Goal: Task Accomplishment & Management: Complete application form

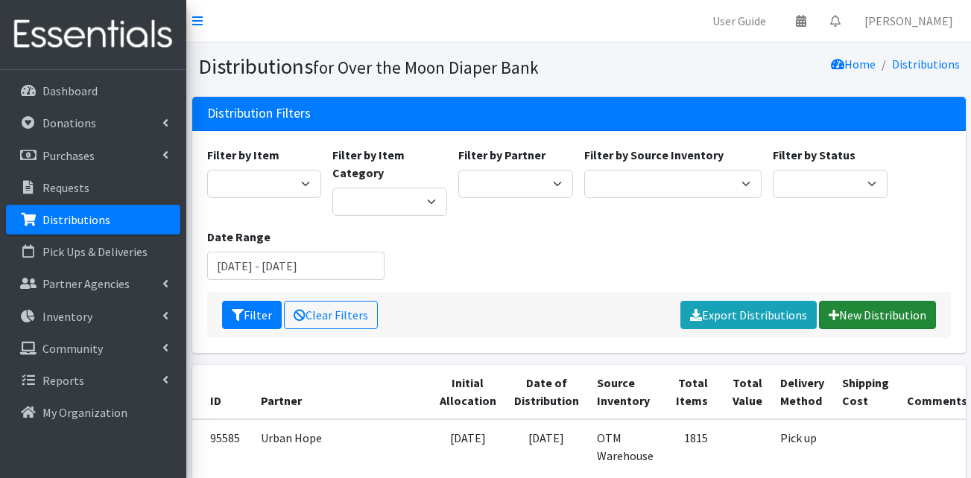
click at [850, 309] on link "New Distribution" at bounding box center [877, 315] width 117 height 28
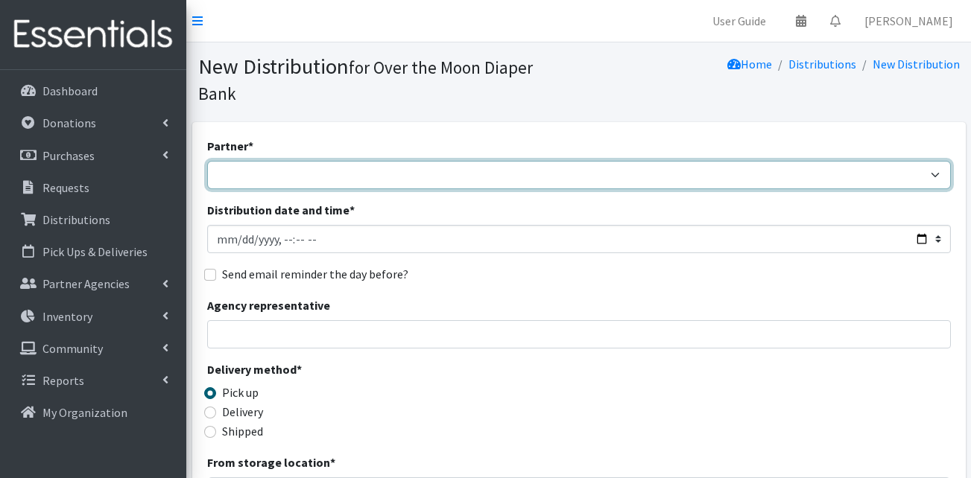
click at [501, 161] on select "AHJ Library System Amerigroup Back To School Event CCC [PERSON_NAME] Lighthouse…" at bounding box center [579, 175] width 744 height 28
select select "7310"
click at [207, 161] on select "AHJ Library System Amerigroup Back To School Event CCC [PERSON_NAME] Lighthouse…" at bounding box center [579, 175] width 744 height 28
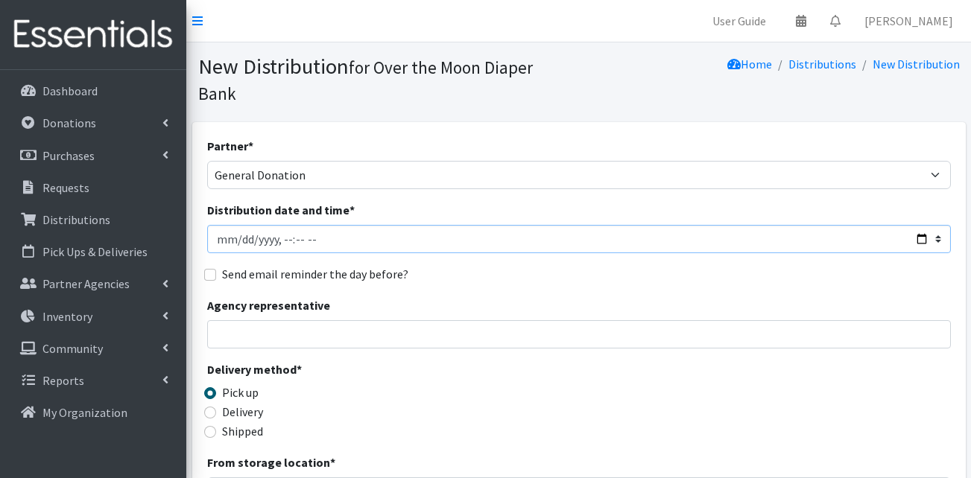
click at [914, 225] on input "Distribution date and time *" at bounding box center [579, 239] width 744 height 28
type input "2025-08-22T14:00"
click at [554, 366] on div "Delivery method * Pick up Delivery Shipped Shipping cost" at bounding box center [579, 407] width 744 height 93
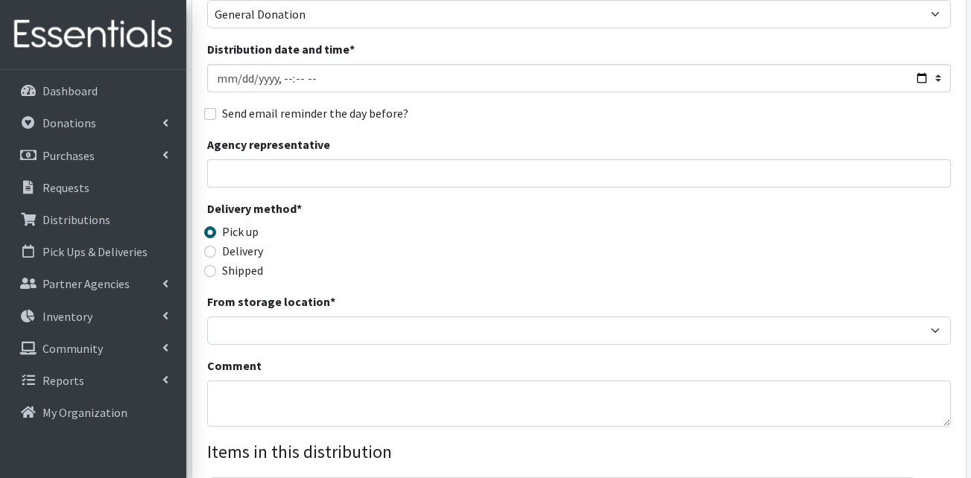
scroll to position [189, 0]
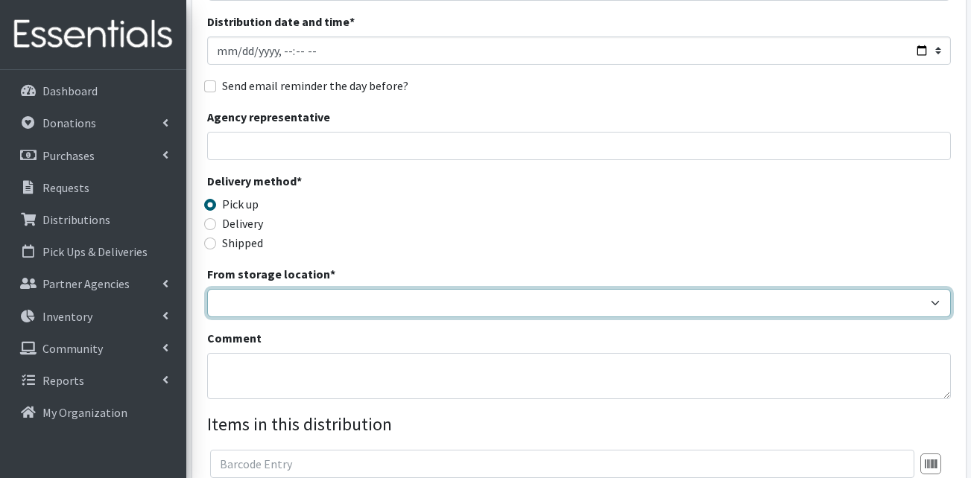
click at [737, 289] on select "OTM Warehouse" at bounding box center [579, 303] width 744 height 28
select select "385"
click at [207, 289] on select "OTM Warehouse" at bounding box center [579, 303] width 744 height 28
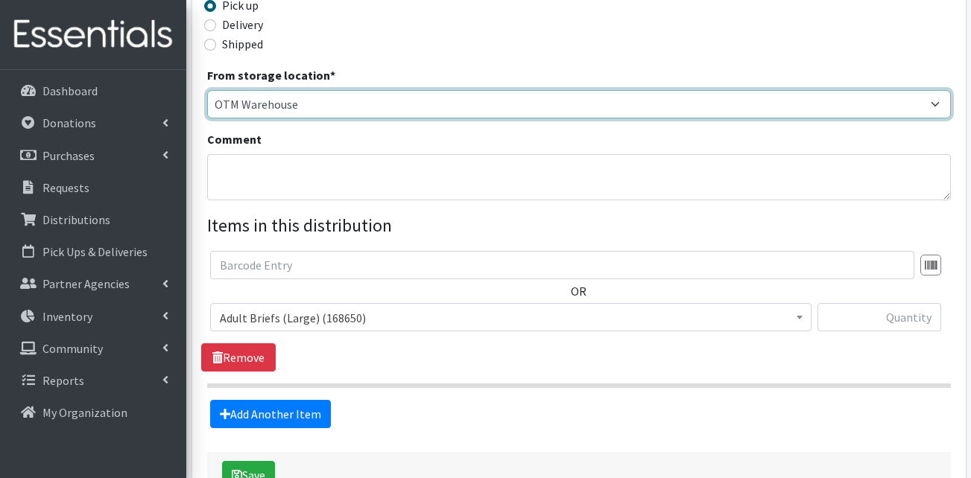
scroll to position [417, 0]
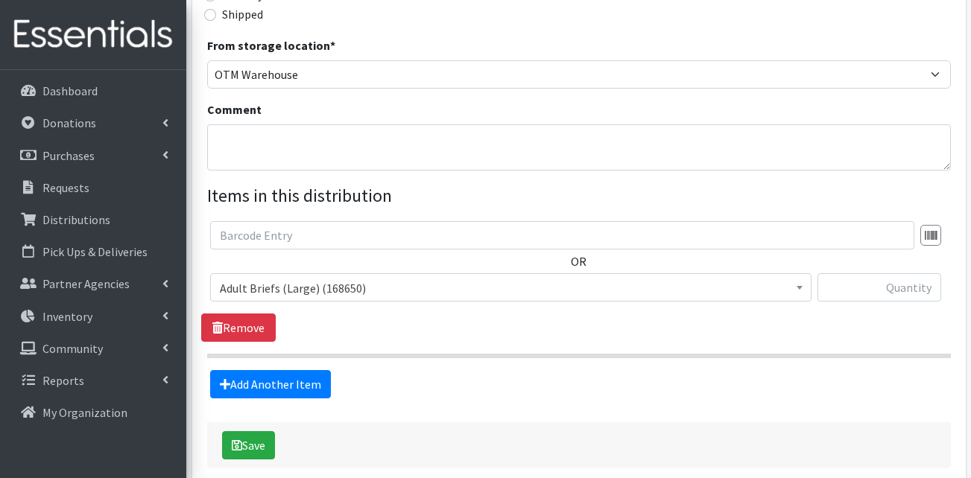
click at [501, 278] on span "Adult Briefs (Large) (168650)" at bounding box center [511, 288] width 582 height 21
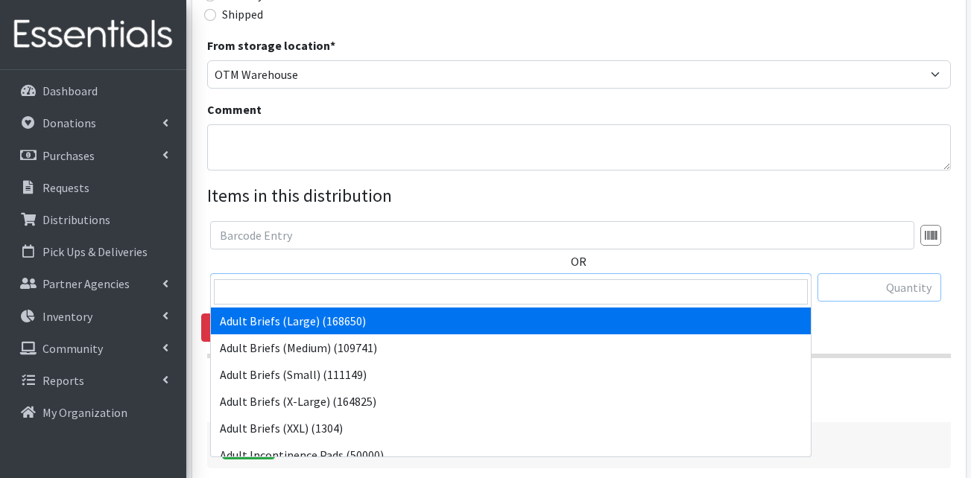
click at [901, 274] on input "text" at bounding box center [880, 288] width 124 height 28
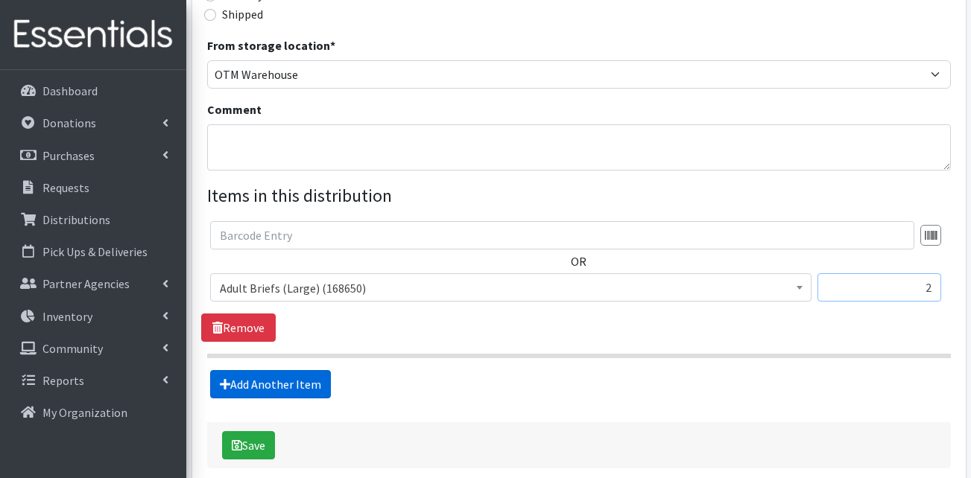
type input "2"
click at [307, 370] on link "Add Another Item" at bounding box center [270, 384] width 121 height 28
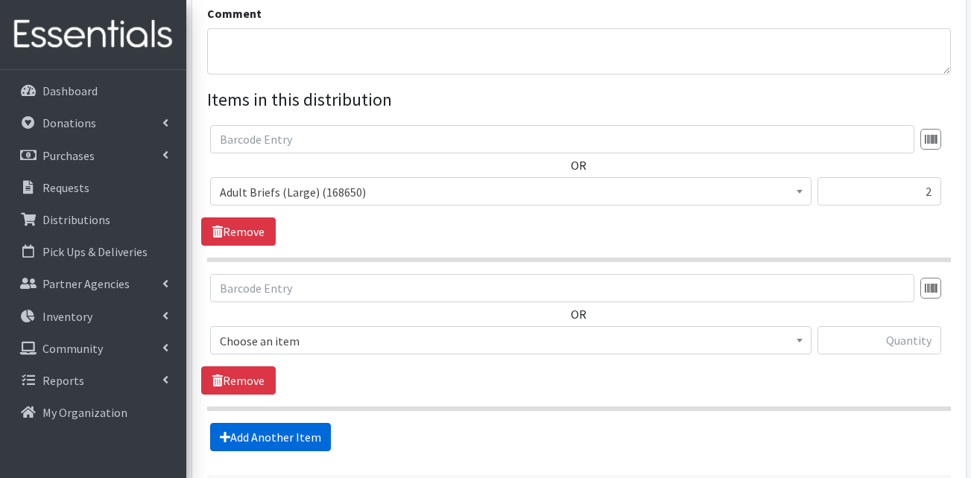
scroll to position [614, 0]
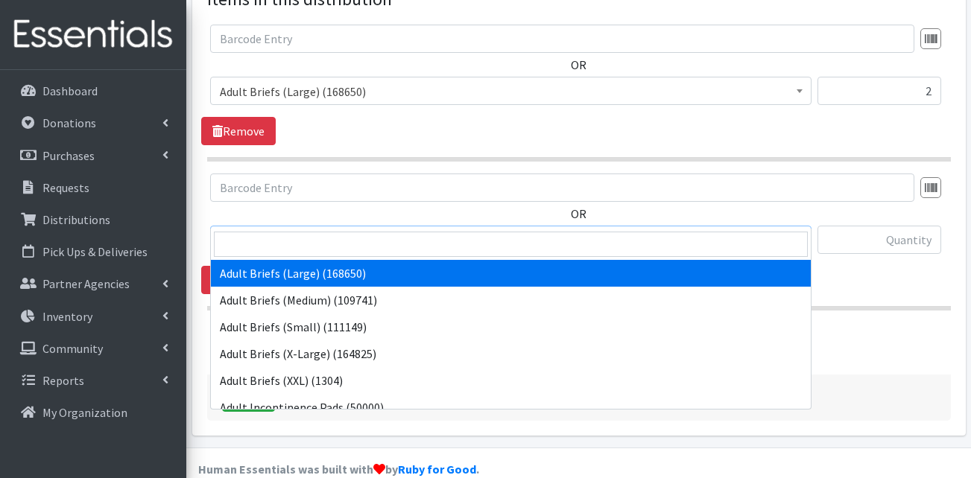
click at [297, 230] on span "Adult Briefs (Large) (168650)" at bounding box center [511, 240] width 582 height 21
click at [286, 239] on input "search" at bounding box center [511, 244] width 594 height 25
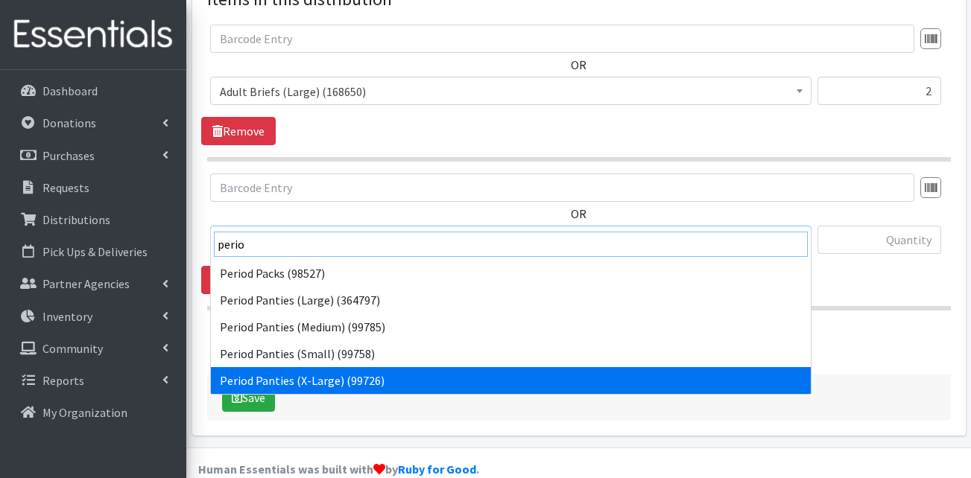
type input "perio"
select select "15423"
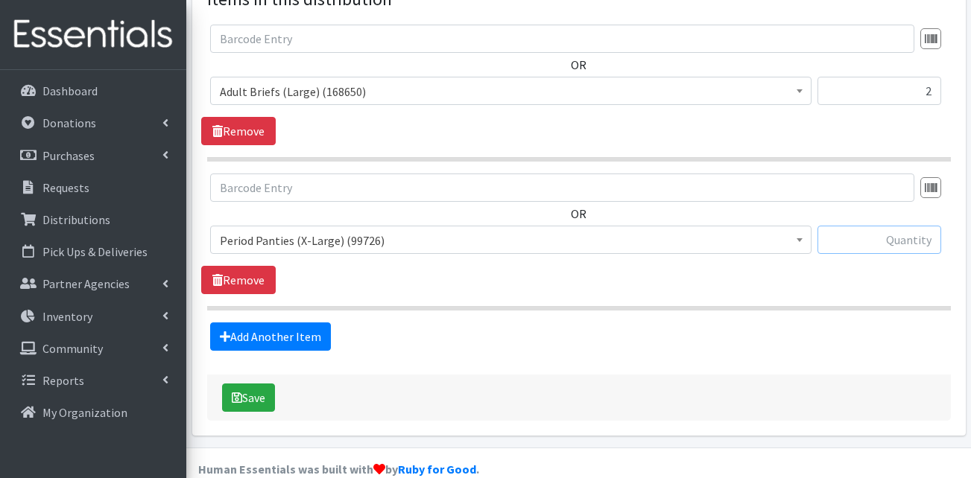
click at [878, 226] on input "text" at bounding box center [880, 240] width 124 height 28
type input "2"
click at [285, 323] on link "Add Another Item" at bounding box center [270, 337] width 121 height 28
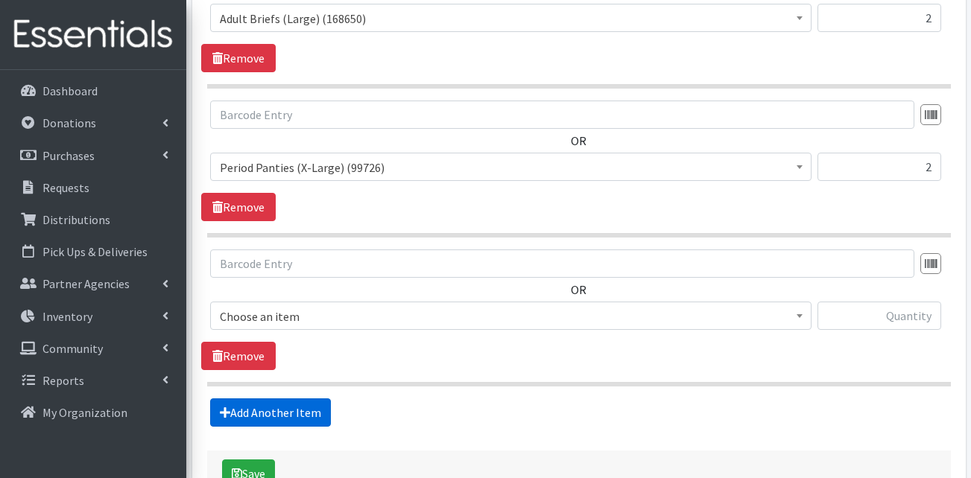
scroll to position [763, 0]
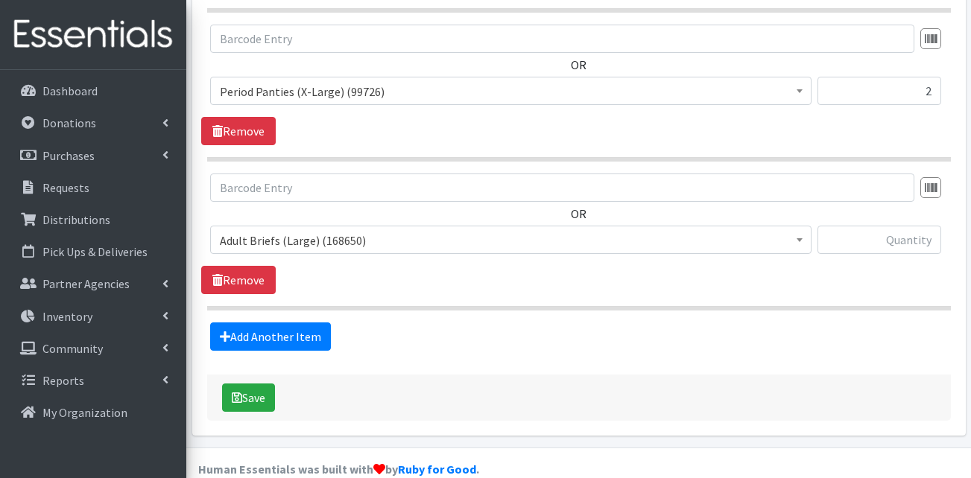
click at [330, 230] on span "Adult Briefs (Large) (168650)" at bounding box center [511, 240] width 582 height 21
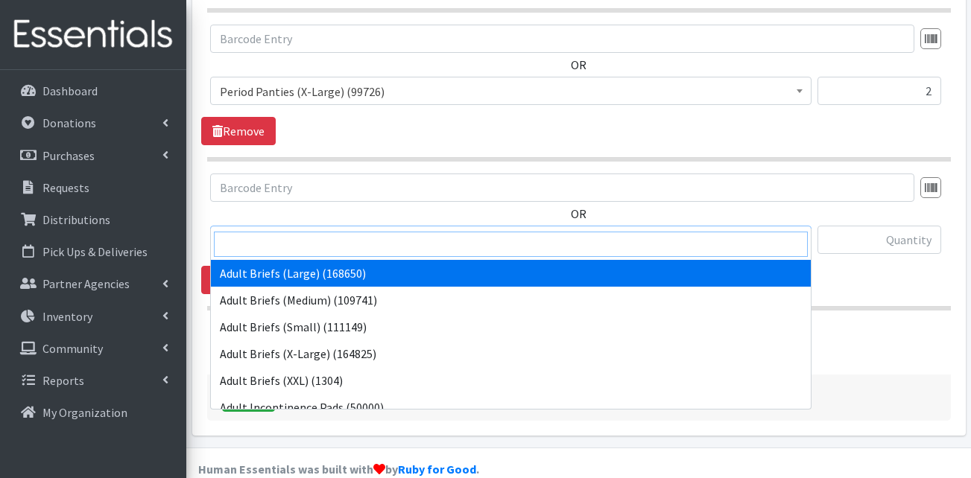
click at [286, 247] on input "search" at bounding box center [511, 244] width 594 height 25
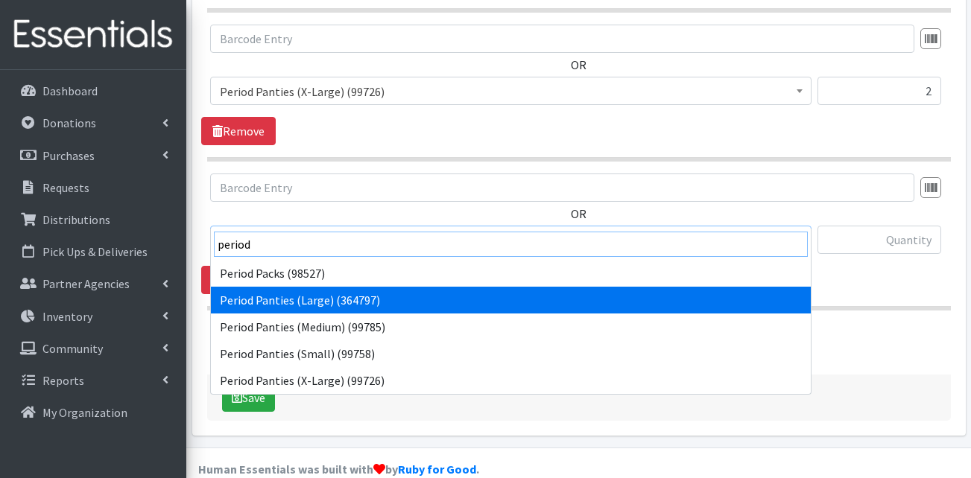
type input "period"
select select "15422"
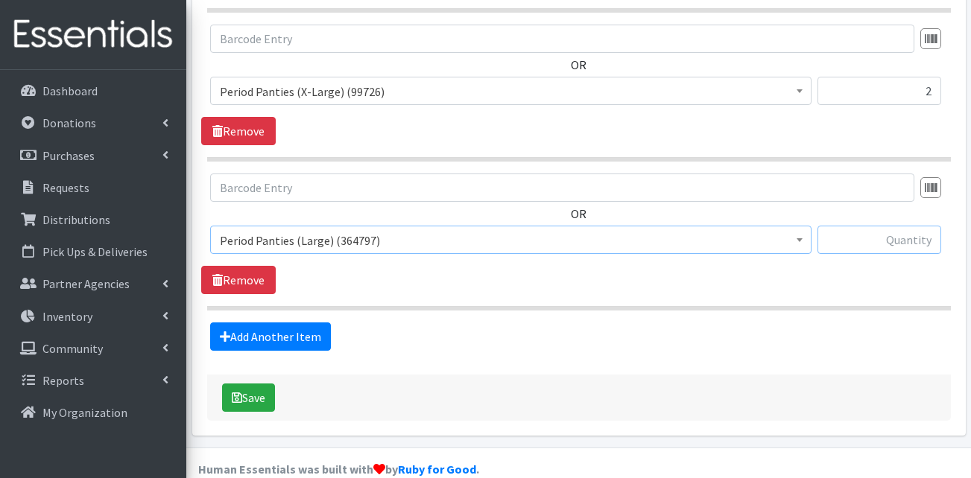
click at [903, 226] on input "text" at bounding box center [880, 240] width 124 height 28
type input "1"
click at [729, 294] on fieldset "Items in this distribution OR Adult Briefs (Large) (168650) Adult Briefs (Mediu…" at bounding box center [579, 94] width 744 height 514
click at [303, 323] on link "Add Another Item" at bounding box center [270, 337] width 121 height 28
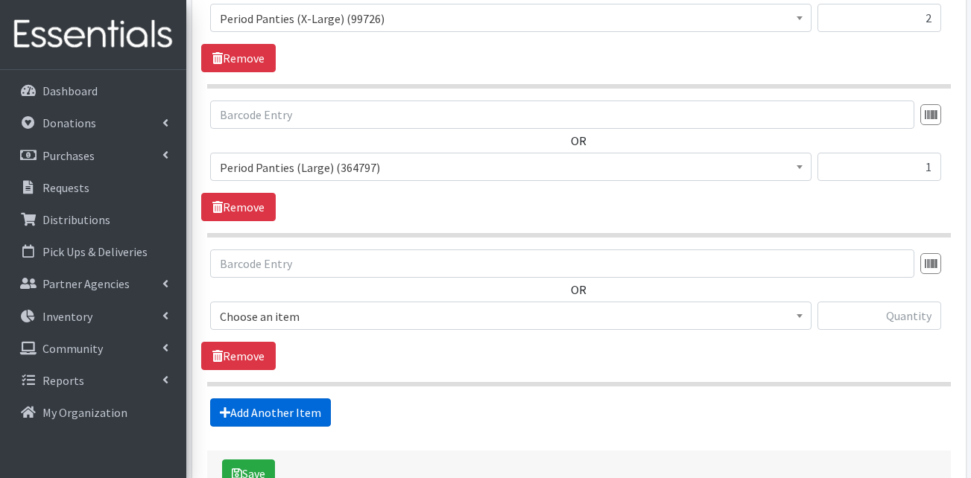
scroll to position [912, 0]
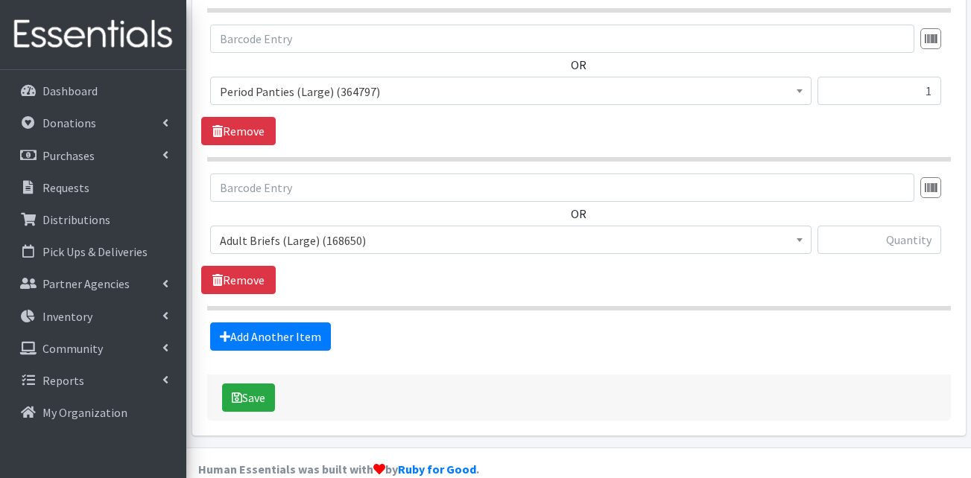
click at [282, 230] on span "Adult Briefs (Large) (168650)" at bounding box center [511, 240] width 582 height 21
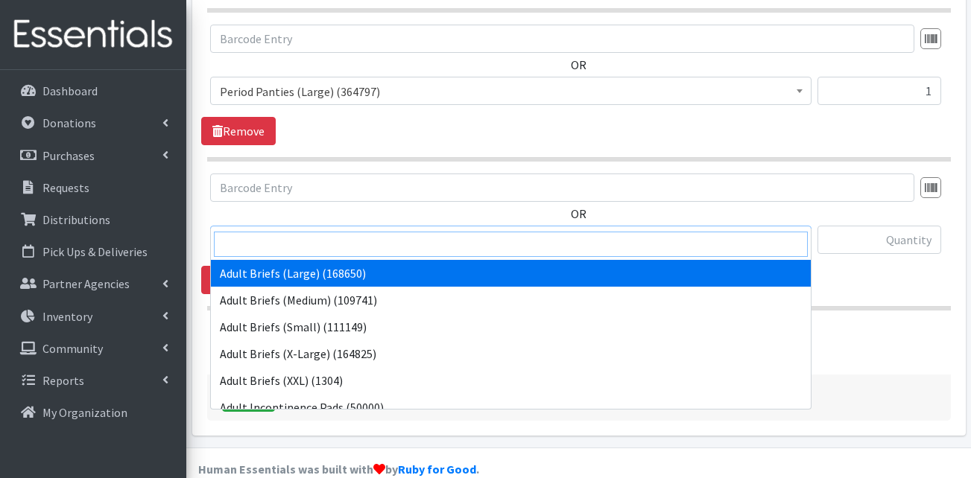
click at [265, 234] on input "search" at bounding box center [511, 244] width 594 height 25
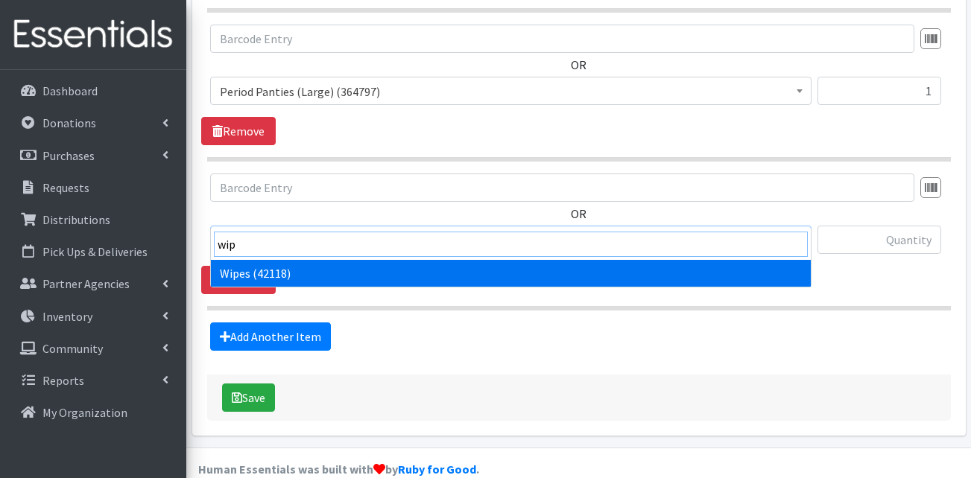
type input "wipe"
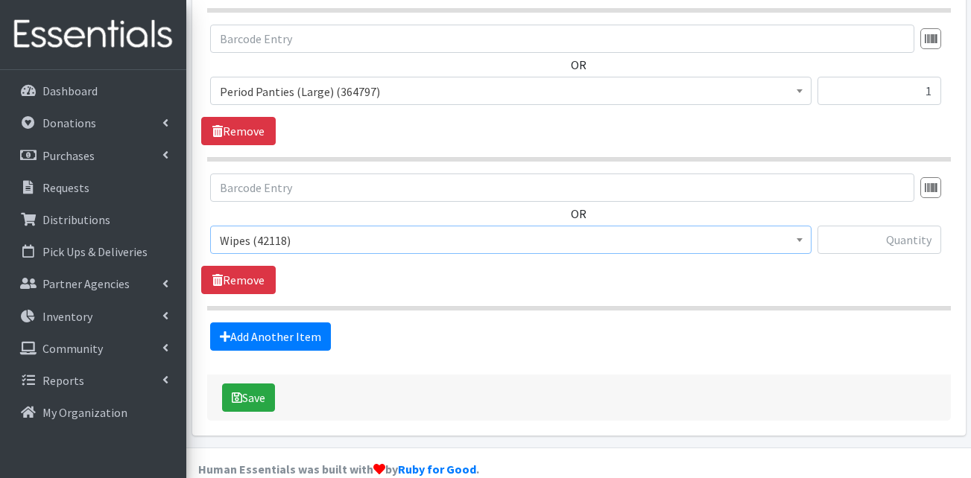
select select "13405"
click at [894, 226] on input "text" at bounding box center [880, 240] width 124 height 28
type input "48"
click at [264, 323] on link "Add Another Item" at bounding box center [270, 337] width 121 height 28
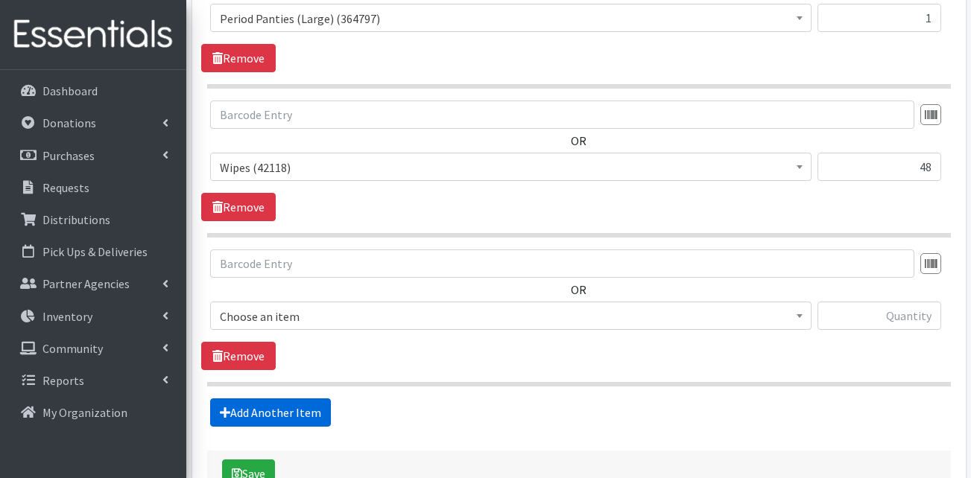
scroll to position [1061, 0]
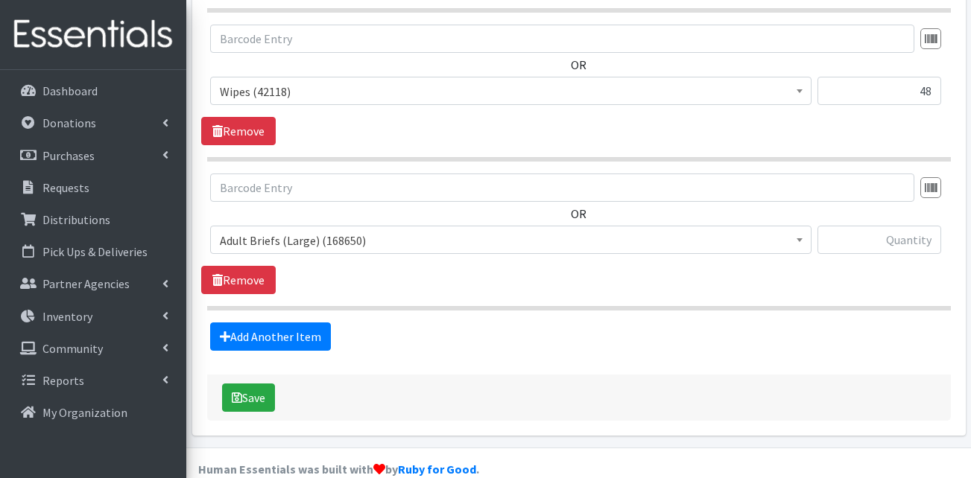
click at [331, 230] on span "Adult Briefs (Large) (168650)" at bounding box center [511, 240] width 582 height 21
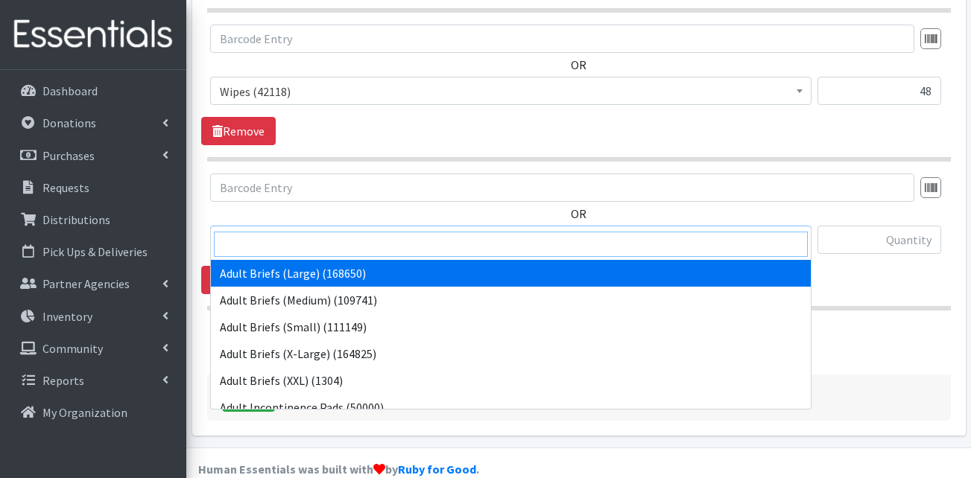
click at [337, 243] on input "search" at bounding box center [511, 244] width 594 height 25
type input "size"
select select "13420"
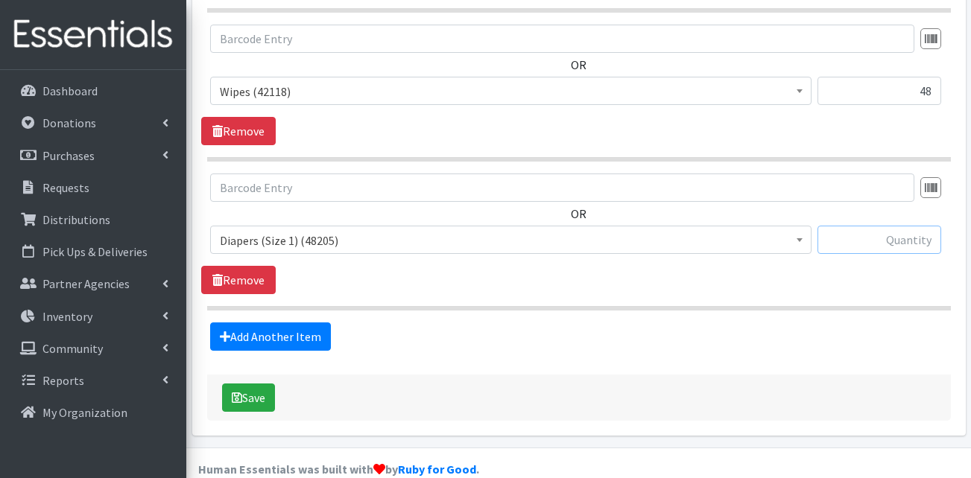
click at [874, 226] on input "text" at bounding box center [880, 240] width 124 height 28
type input "6"
type input "8"
click at [286, 323] on link "Add Another Item" at bounding box center [270, 337] width 121 height 28
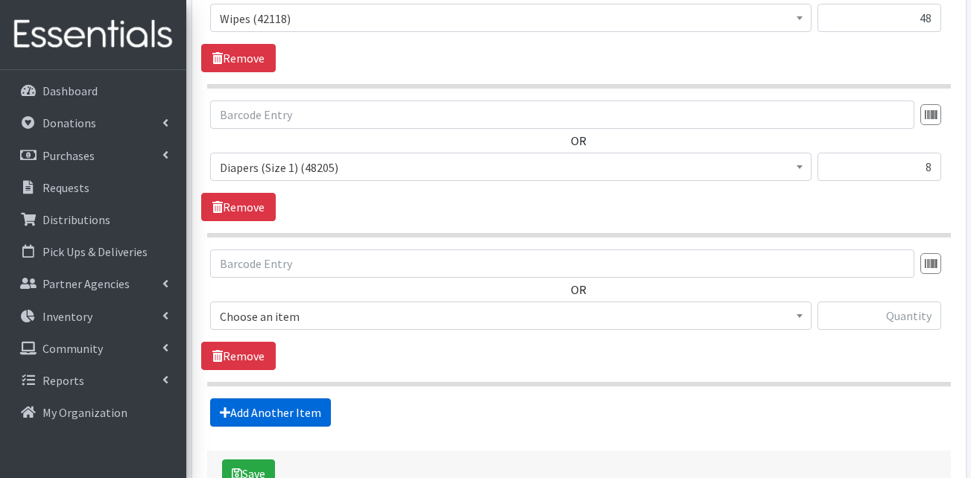
scroll to position [1210, 0]
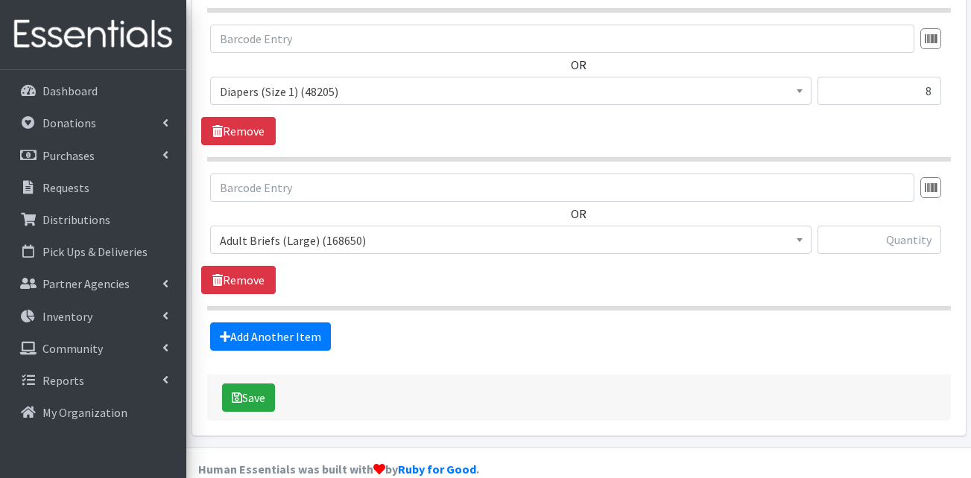
click at [288, 230] on span "Adult Briefs (Large) (168650)" at bounding box center [511, 240] width 582 height 21
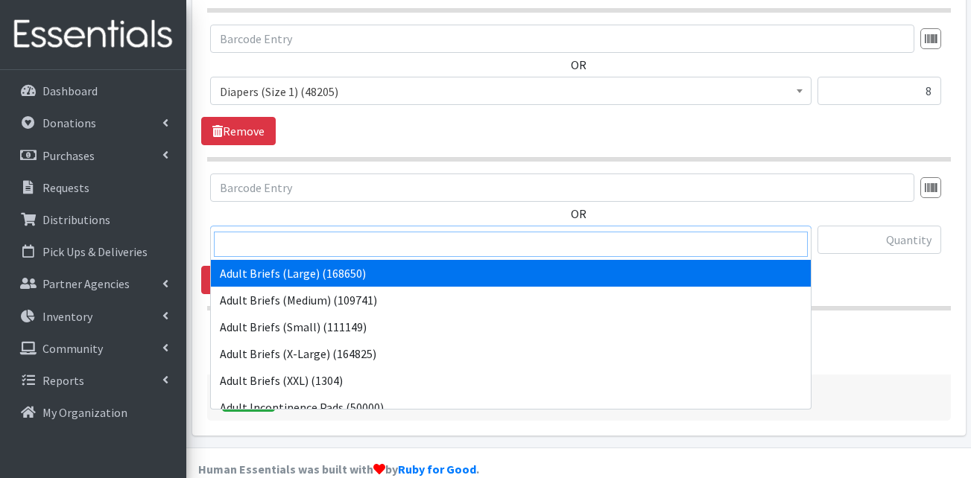
click at [273, 247] on input "search" at bounding box center [511, 244] width 594 height 25
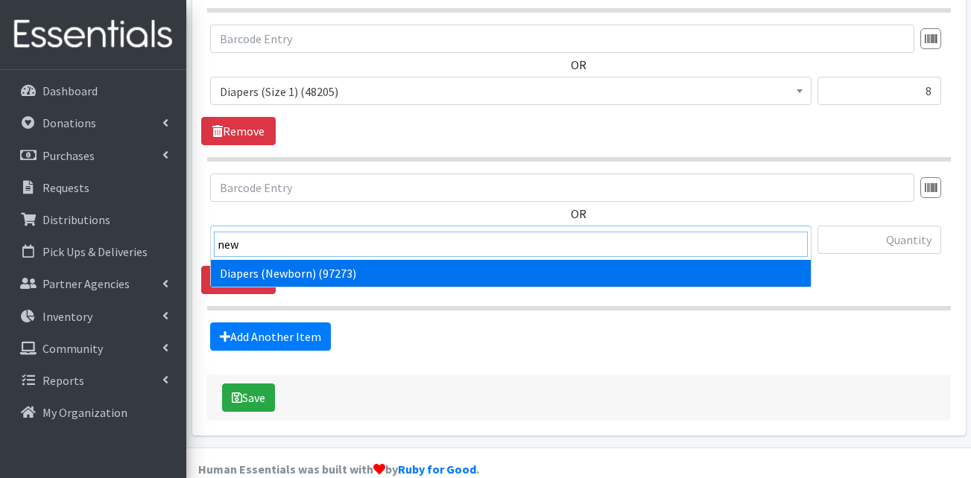
type input "new"
select select "13417"
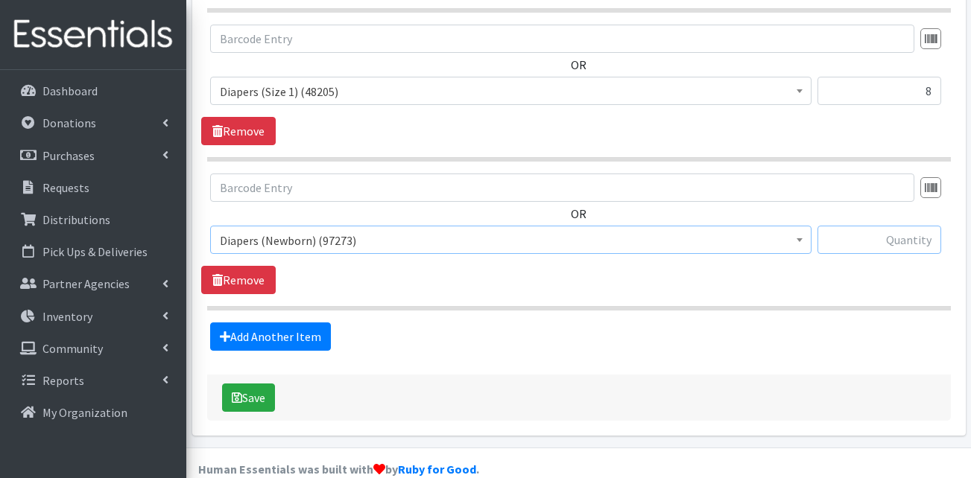
click at [885, 226] on input "text" at bounding box center [880, 240] width 124 height 28
type input "200"
drag, startPoint x: 922, startPoint y: 57, endPoint x: 967, endPoint y: 75, distance: 48.6
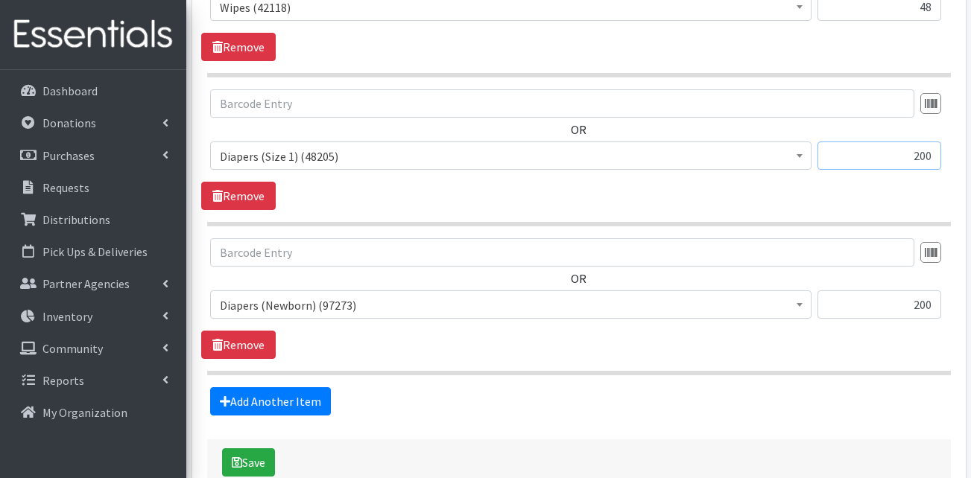
scroll to position [1190, 0]
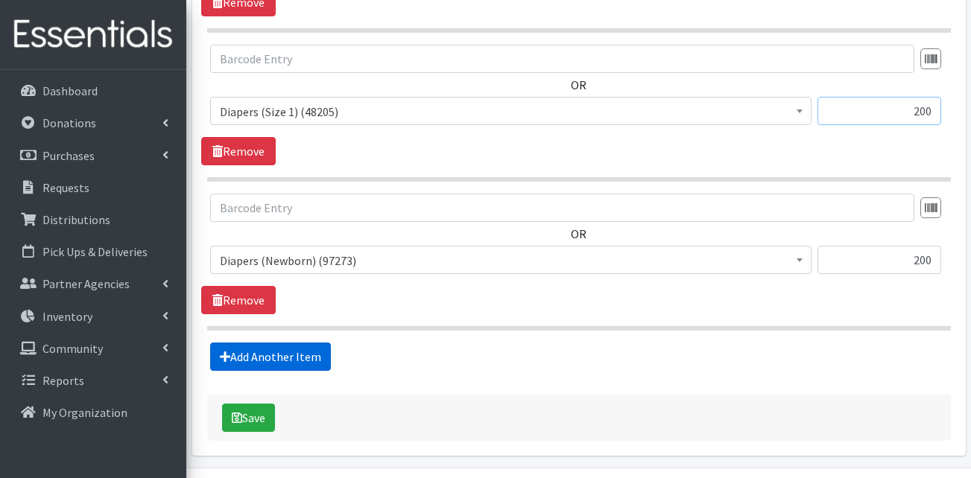
type input "200"
click at [293, 343] on link "Add Another Item" at bounding box center [270, 357] width 121 height 28
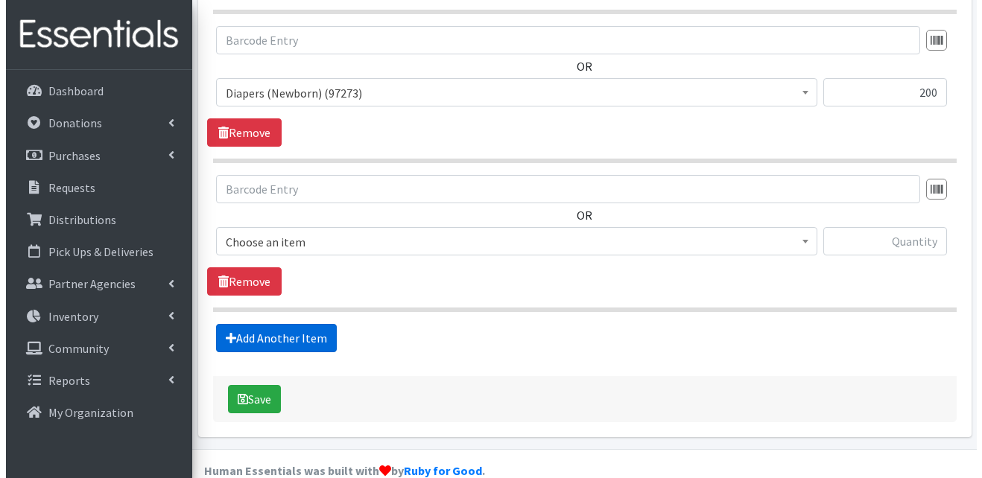
scroll to position [1359, 0]
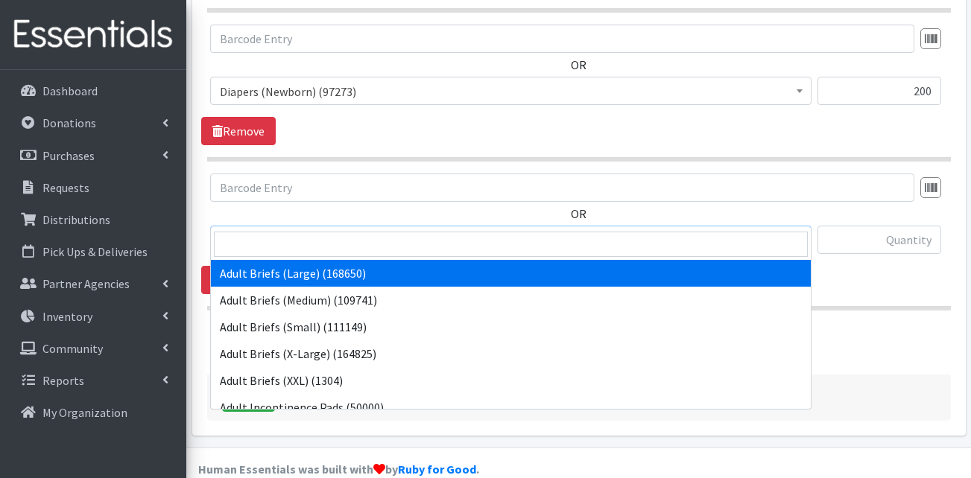
click at [327, 230] on span "Adult Briefs (Large) (168650)" at bounding box center [511, 240] width 582 height 21
click at [289, 246] on input "search" at bounding box center [511, 244] width 594 height 25
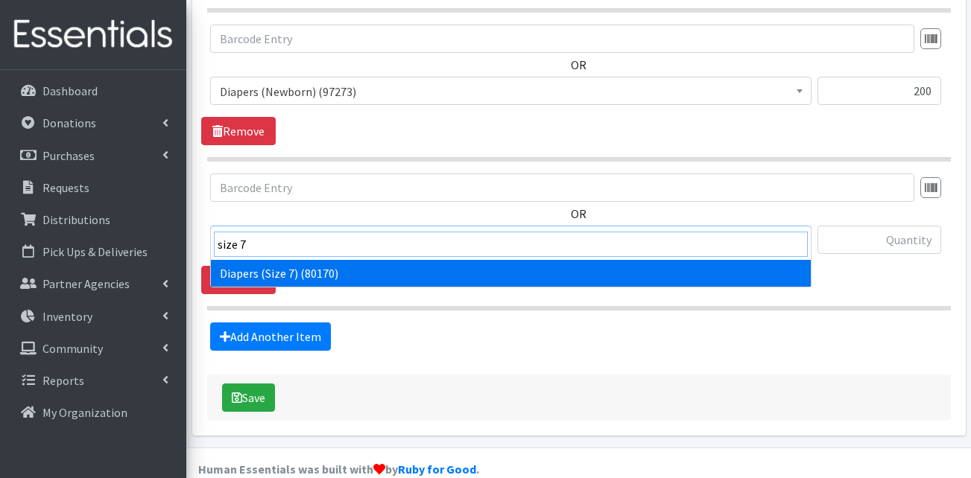
type input "size 7"
select select "13423"
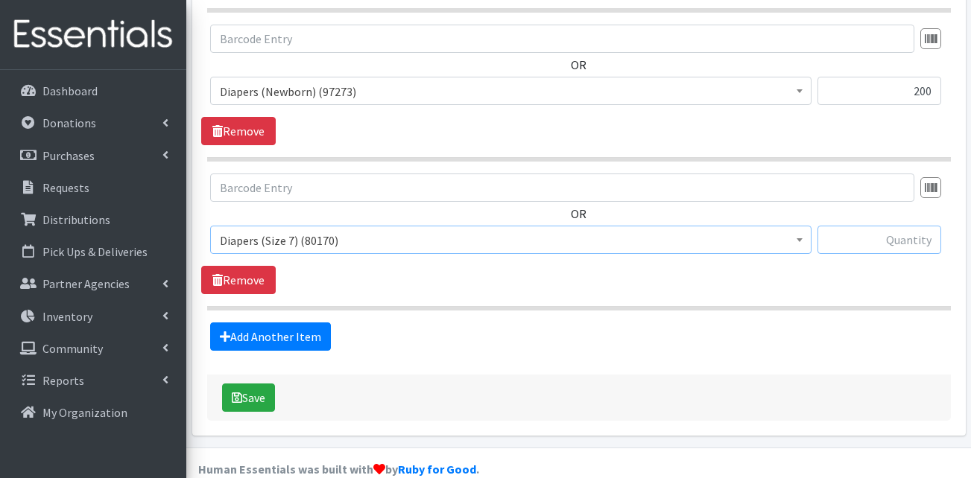
click at [923, 226] on input "text" at bounding box center [880, 240] width 124 height 28
type input "100"
click at [262, 384] on button "Save" at bounding box center [248, 398] width 53 height 28
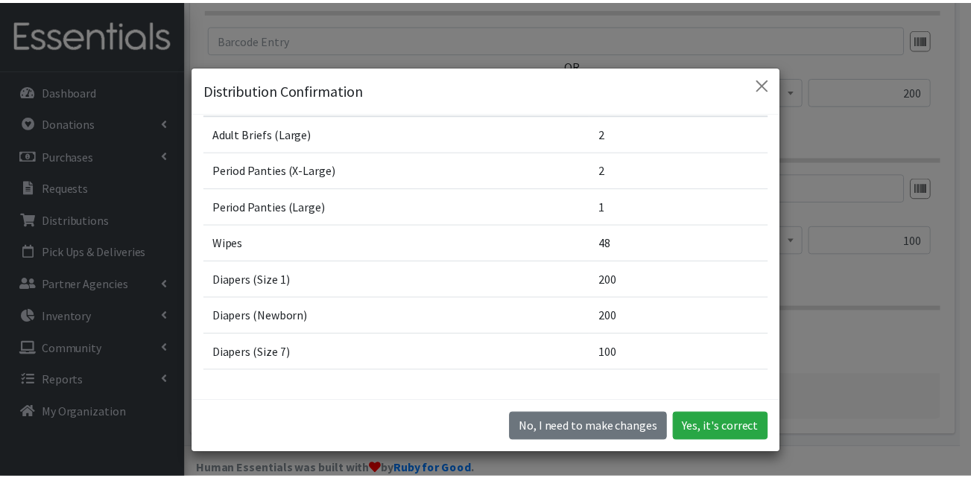
scroll to position [113, 0]
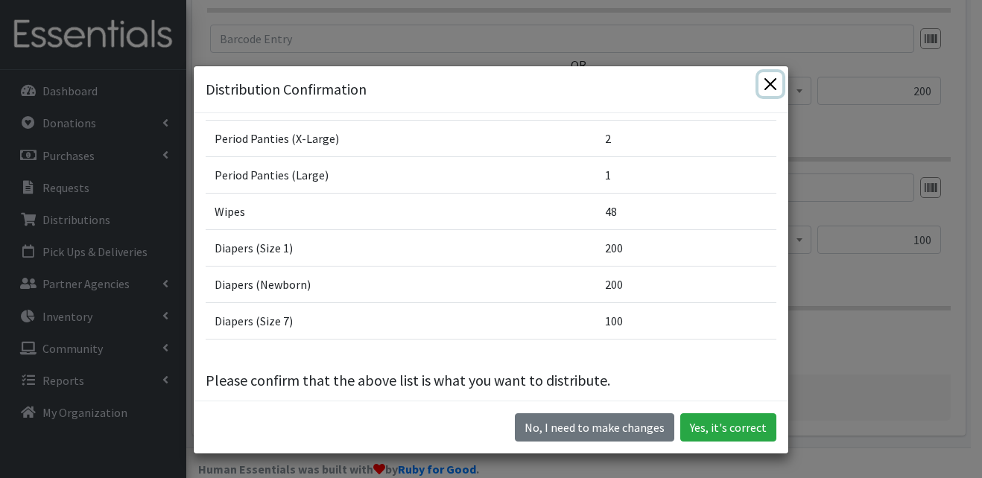
click at [765, 78] on button "Close" at bounding box center [771, 84] width 24 height 24
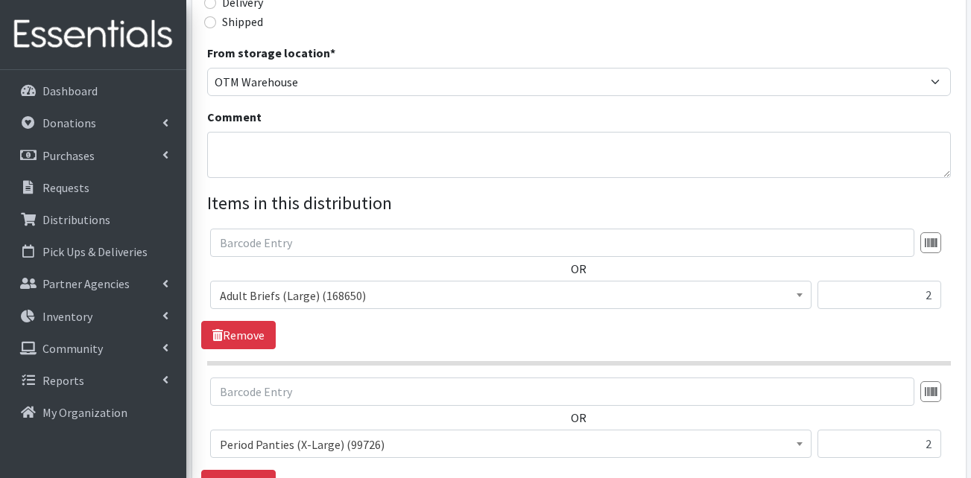
scroll to position [404, 0]
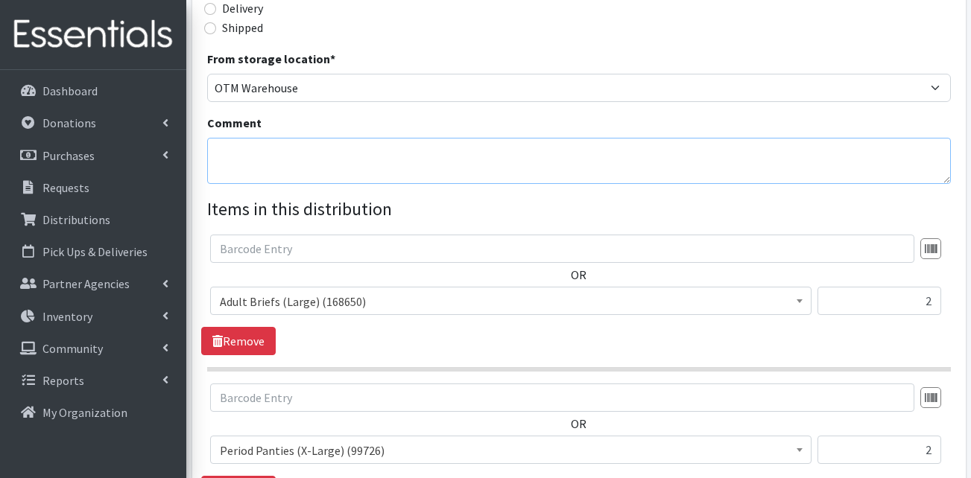
click at [716, 141] on textarea "Comment" at bounding box center [579, 161] width 744 height 46
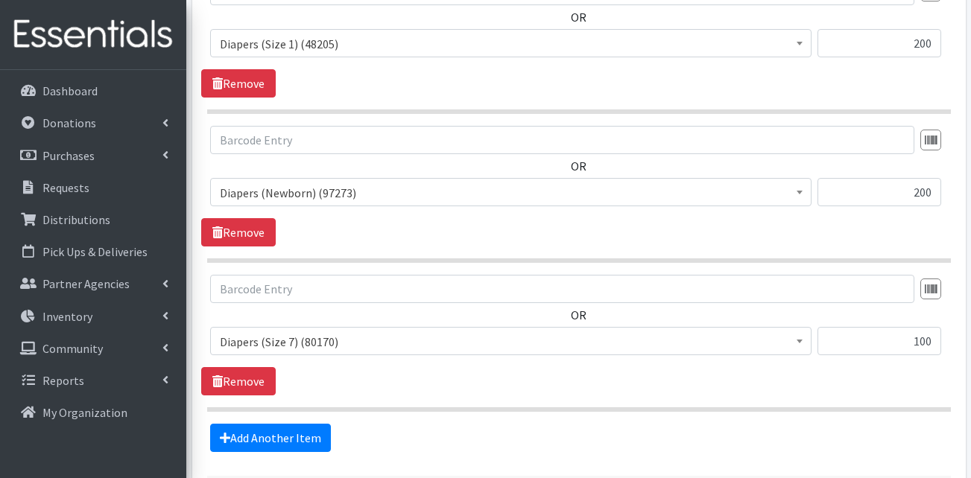
scroll to position [1270, 0]
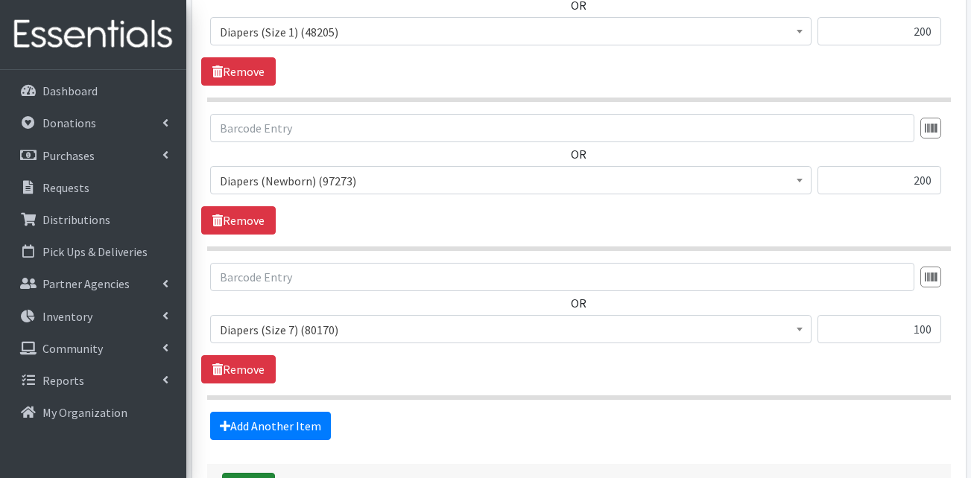
type textarea "Mom of (3) children needing supplies, adult diapers, and period panties. Baby d…"
click at [265, 473] on button "Save" at bounding box center [248, 487] width 53 height 28
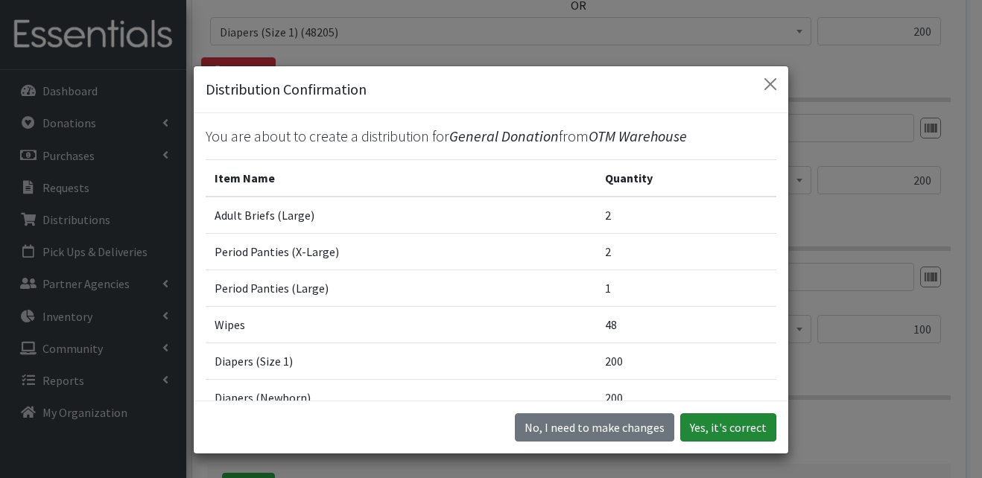
click at [717, 423] on button "Yes, it's correct" at bounding box center [728, 428] width 96 height 28
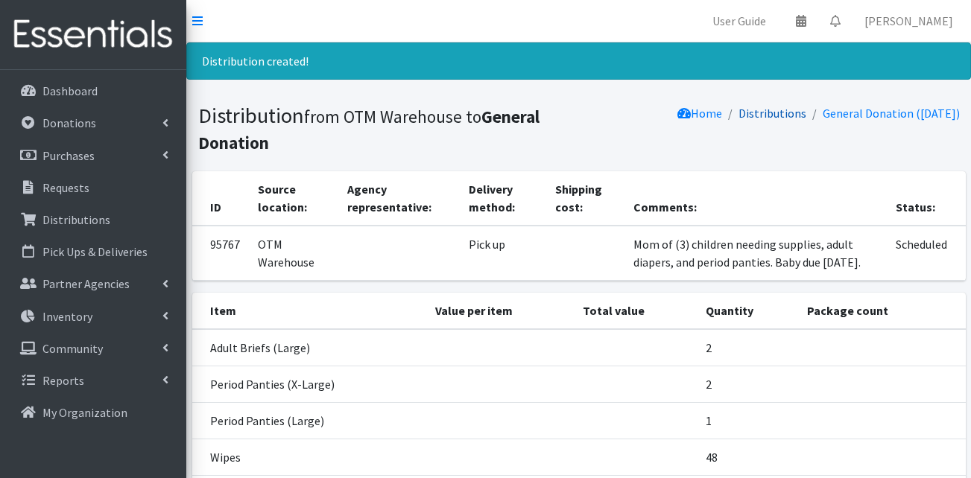
click at [759, 113] on link "Distributions" at bounding box center [773, 113] width 68 height 15
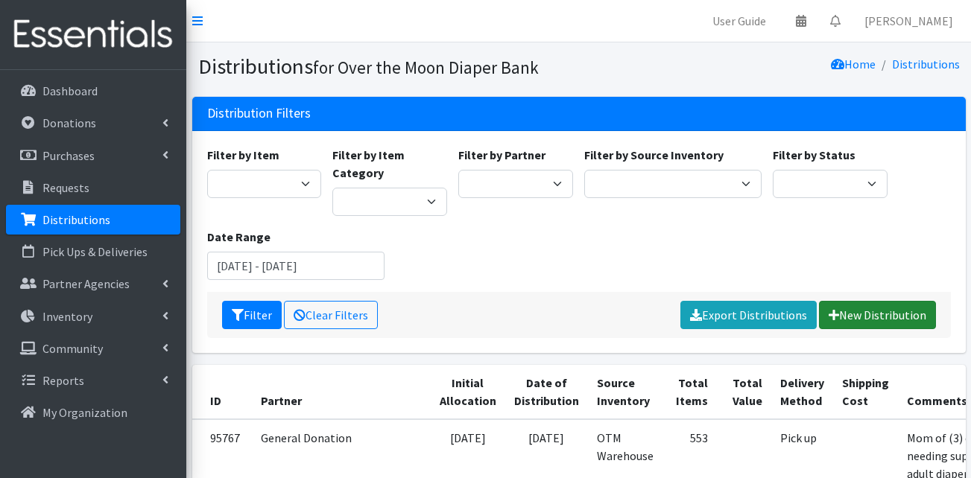
click at [888, 317] on link "New Distribution" at bounding box center [877, 315] width 117 height 28
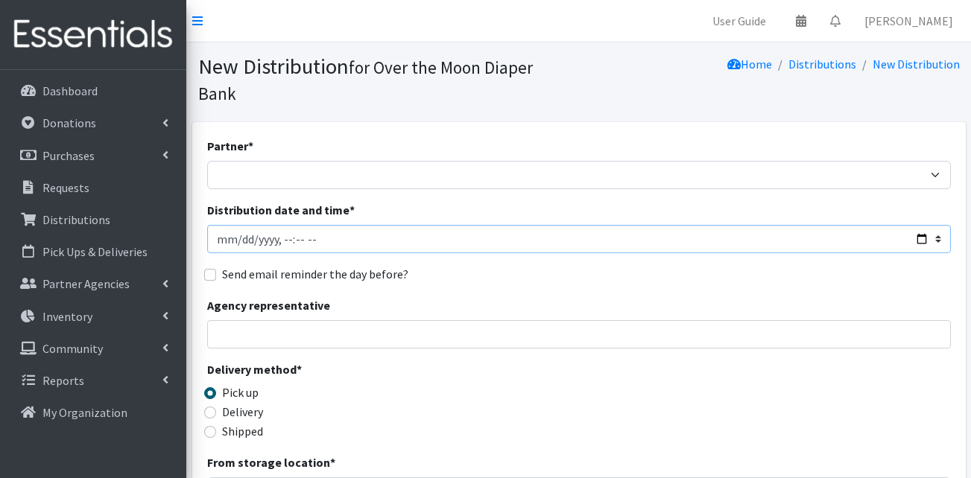
click at [239, 225] on input "Distribution date and time *" at bounding box center [579, 239] width 744 height 28
click at [923, 225] on input "Distribution date and time *" at bounding box center [579, 239] width 744 height 28
type input "2025-08-22T16:00"
click at [547, 265] on fieldset "Send email reminder the day before?" at bounding box center [579, 274] width 744 height 19
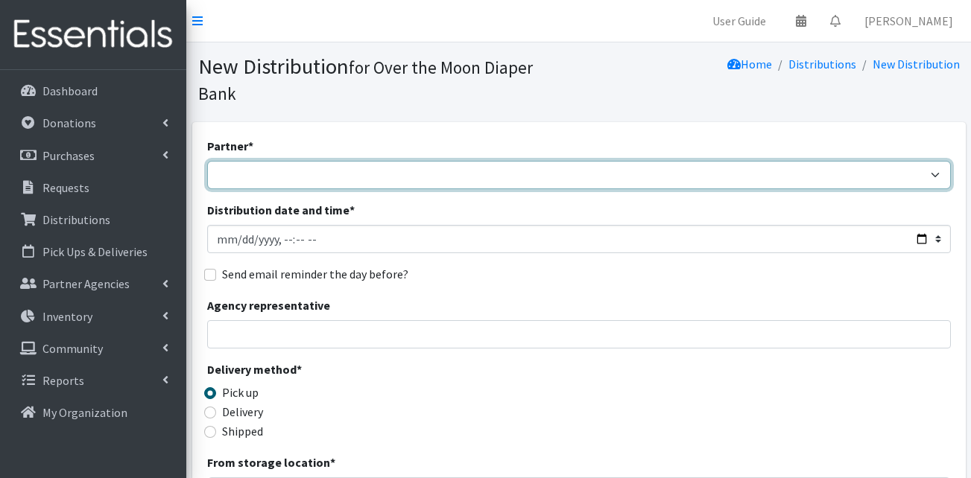
click at [360, 161] on select "AHJ Library System Amerigroup Back To School Event CCC [PERSON_NAME] Lighthouse…" at bounding box center [579, 175] width 744 height 28
click at [360, 161] on select "AHJ Library System Amerigroup Back To School Event CCC Henderson Lighthouse CEM…" at bounding box center [579, 175] width 744 height 28
select select "7310"
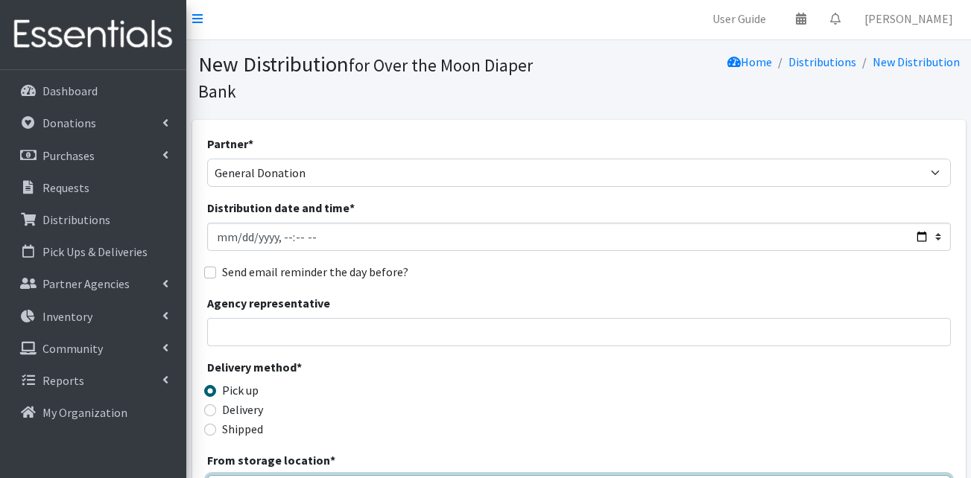
select select "385"
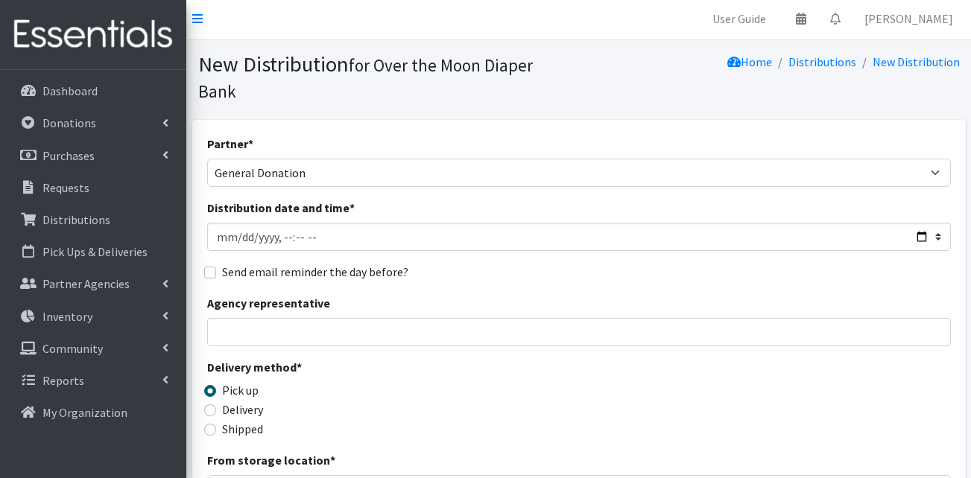
click at [457, 382] on div "Delivery method * Pick up Delivery Shipped Shipping cost" at bounding box center [579, 404] width 744 height 93
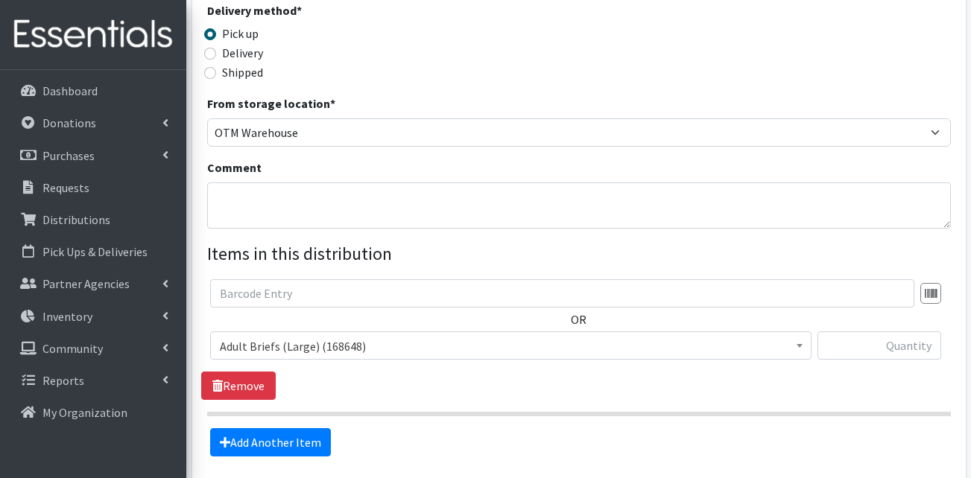
scroll to position [361, 0]
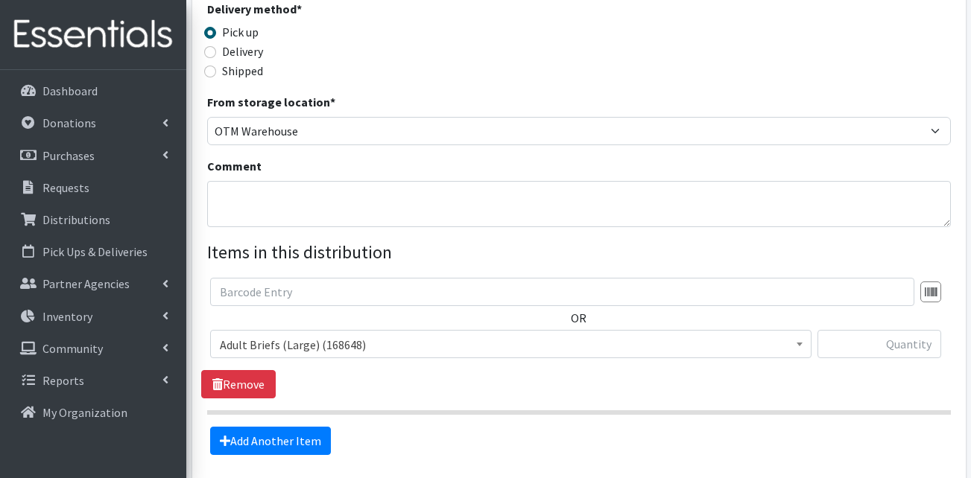
click at [344, 335] on span "Adult Briefs (Large) (168648)" at bounding box center [511, 345] width 582 height 21
click at [861, 330] on input "text" at bounding box center [880, 344] width 124 height 28
type input "2"
click at [288, 427] on link "Add Another Item" at bounding box center [270, 441] width 121 height 28
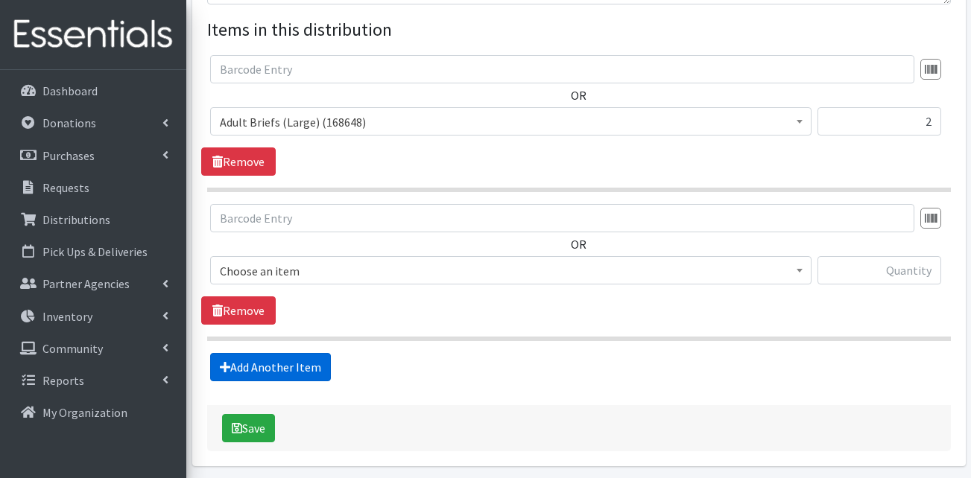
scroll to position [614, 0]
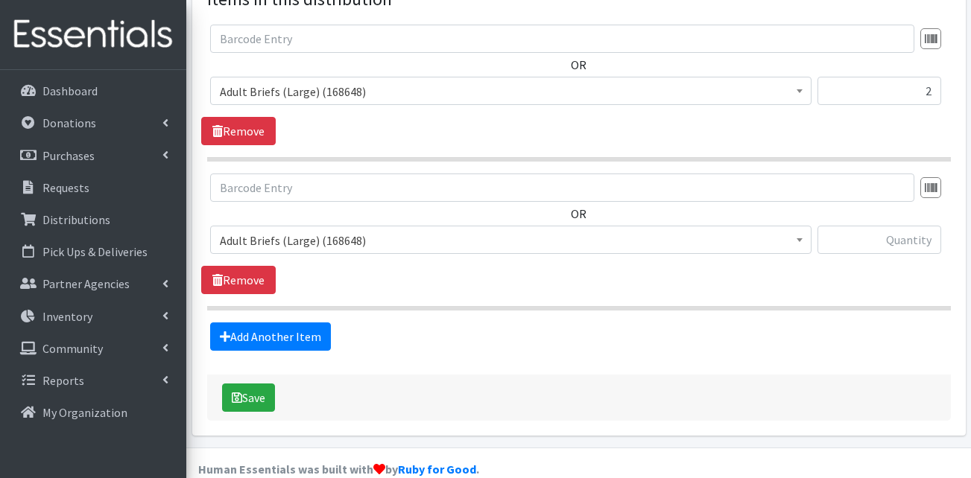
click at [308, 230] on span "Adult Briefs (Large) (168648)" at bounding box center [511, 240] width 582 height 21
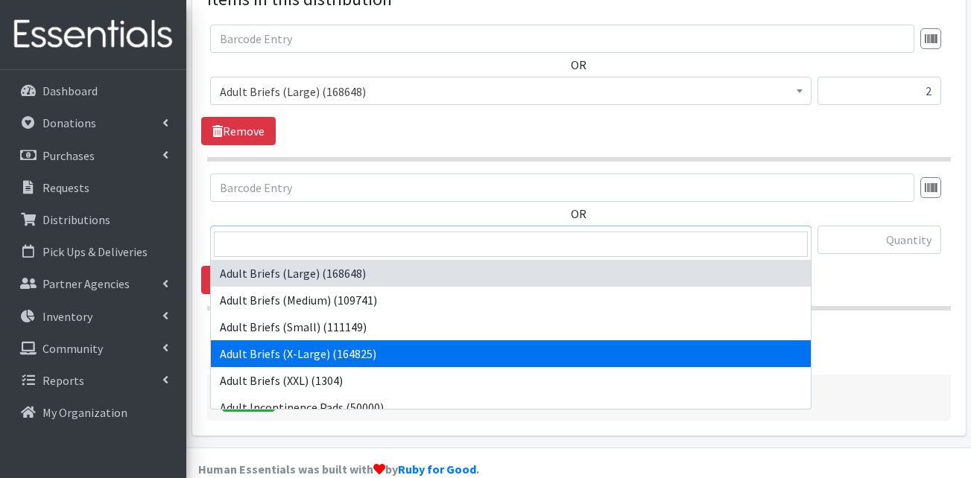
select select "15292"
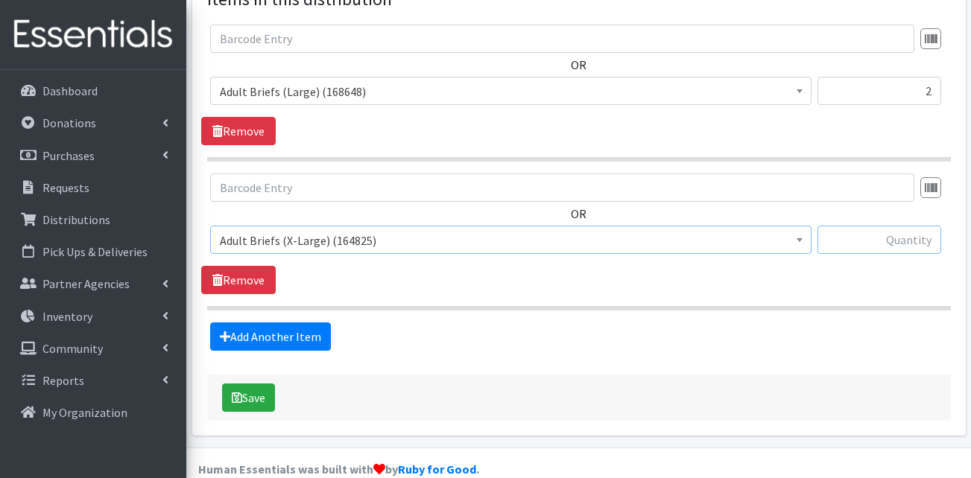
click at [865, 226] on input "text" at bounding box center [880, 240] width 124 height 28
type input "1"
drag, startPoint x: 923, startPoint y: 73, endPoint x: 948, endPoint y: 74, distance: 25.4
click at [948, 74] on div "OR Adult Briefs (Large) (168648) Adult Briefs (Medium) (109741) Adult Briefs (S…" at bounding box center [578, 71] width 755 height 92
type input "10"
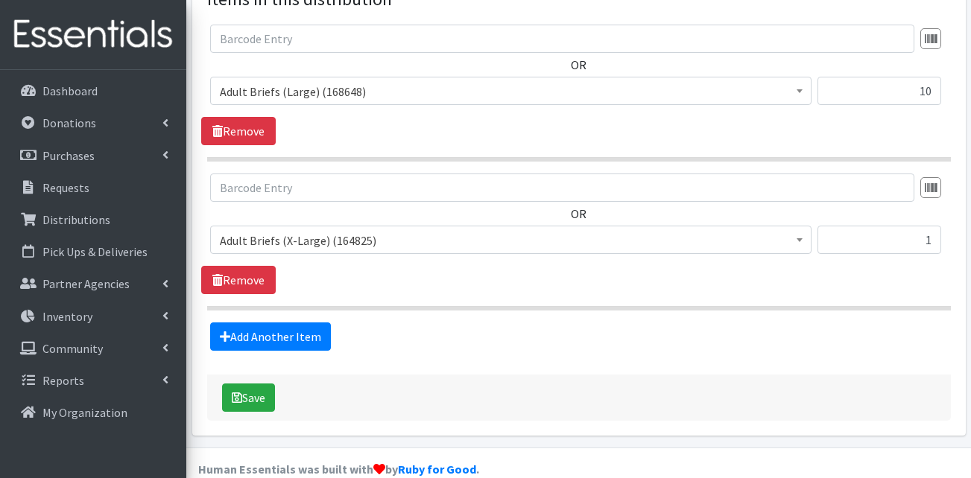
click at [228, 331] on icon at bounding box center [225, 337] width 10 height 12
click at [291, 323] on link "Add Another Item" at bounding box center [270, 337] width 121 height 28
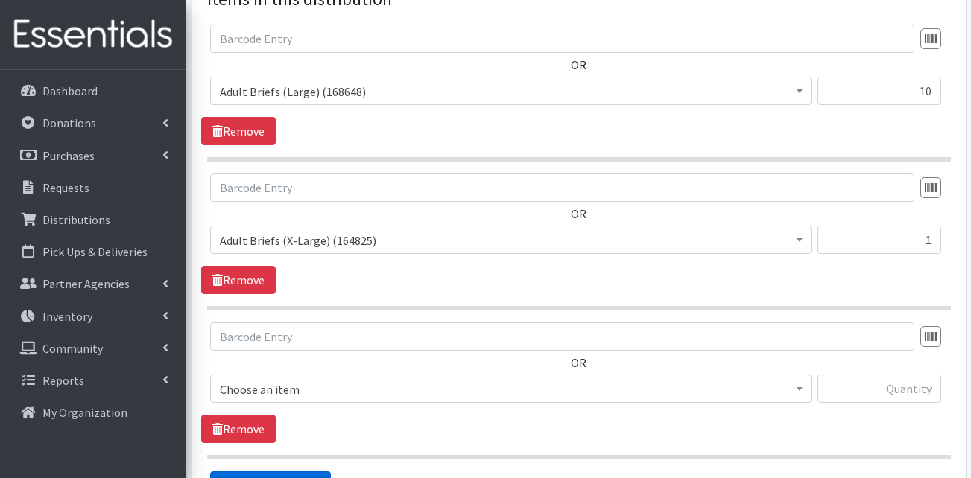
scroll to position [763, 0]
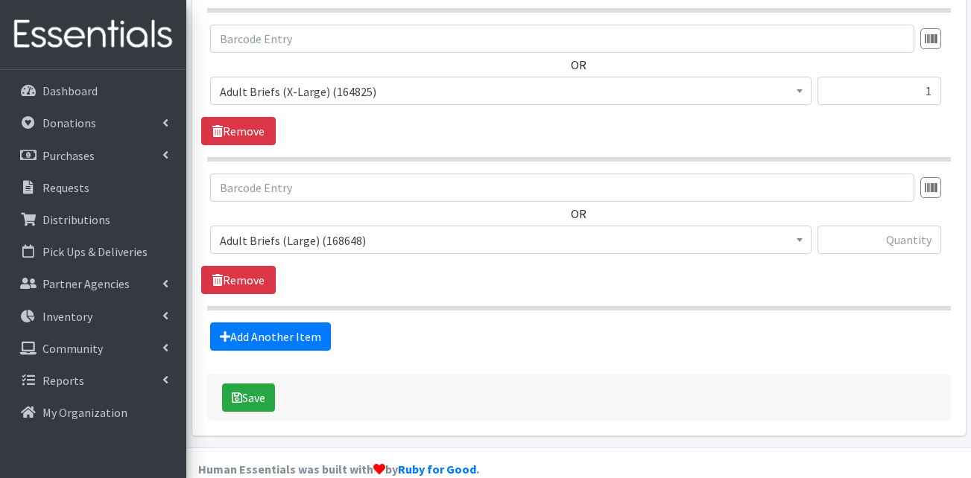
click at [297, 230] on span "Adult Briefs (Large) (168648)" at bounding box center [511, 240] width 582 height 21
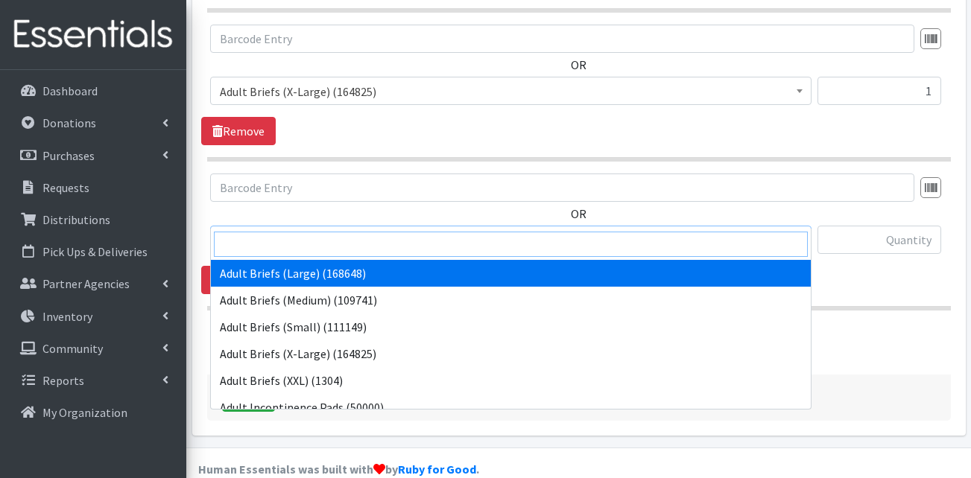
click at [277, 249] on input "search" at bounding box center [511, 244] width 594 height 25
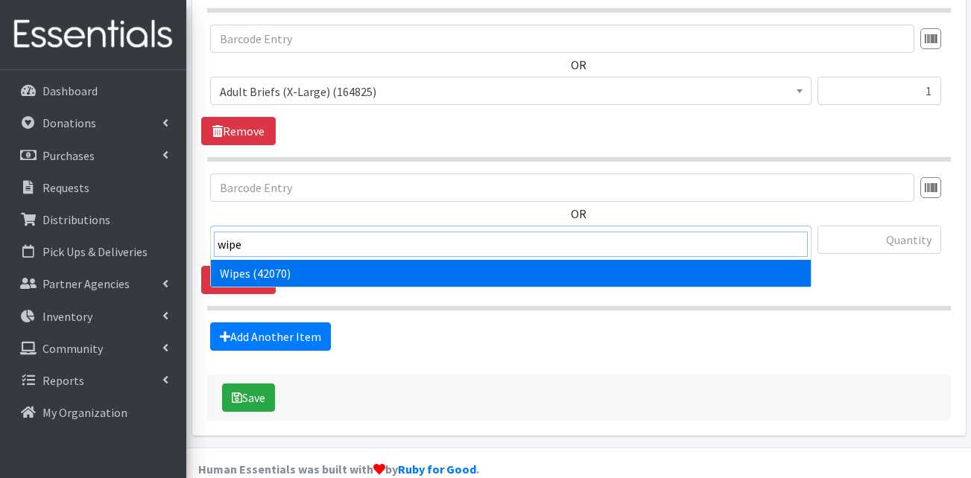
type input "wipe"
select select "13405"
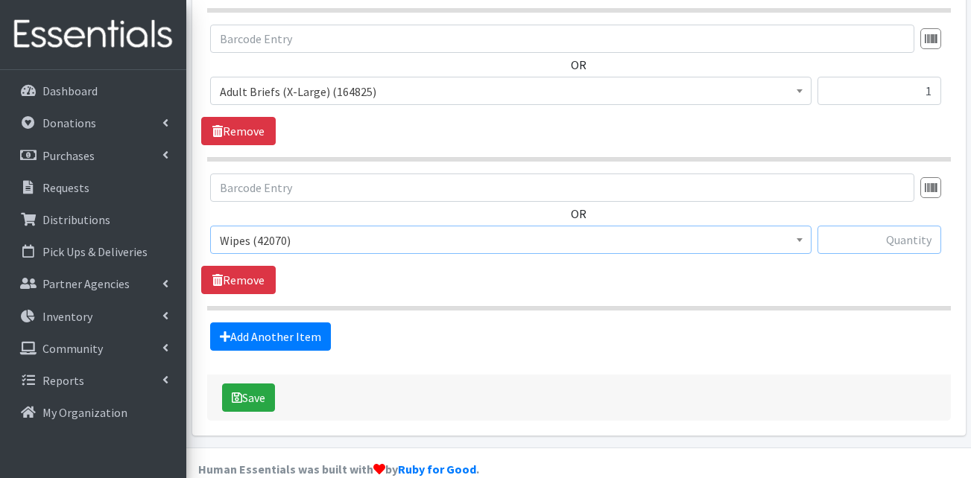
click at [906, 226] on input "text" at bounding box center [880, 240] width 124 height 28
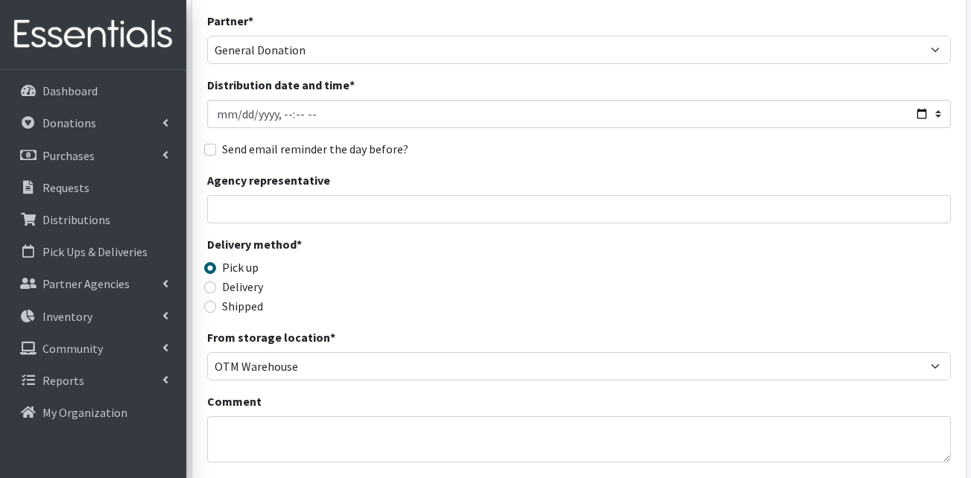
scroll to position [115, 0]
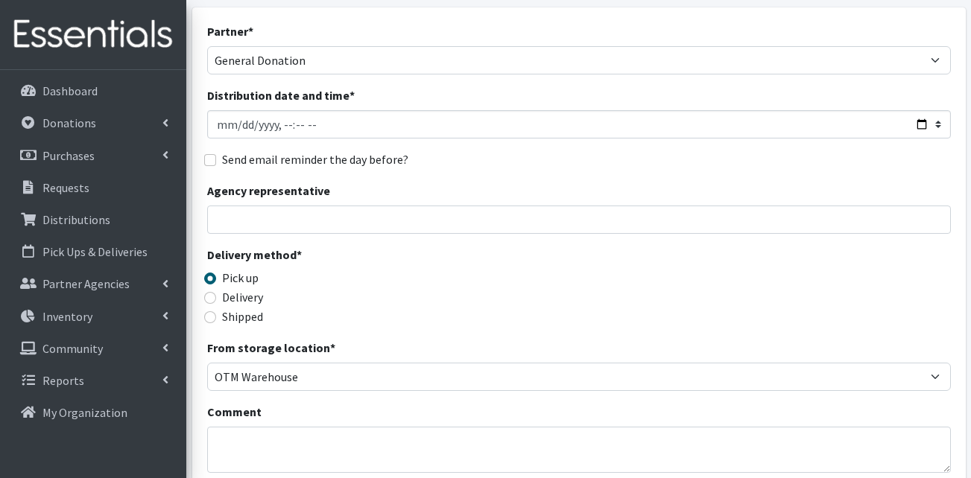
type input "48"
click at [335, 429] on textarea "Comment" at bounding box center [579, 450] width 744 height 46
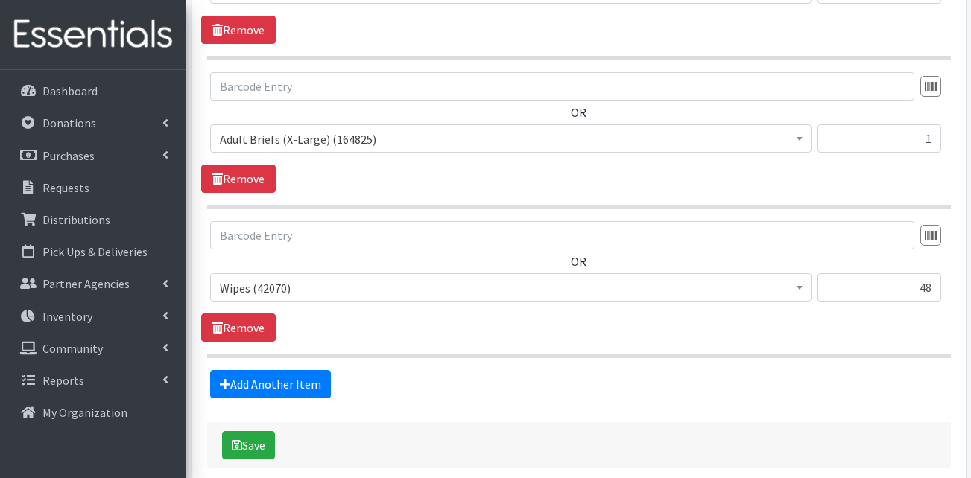
scroll to position [727, 0]
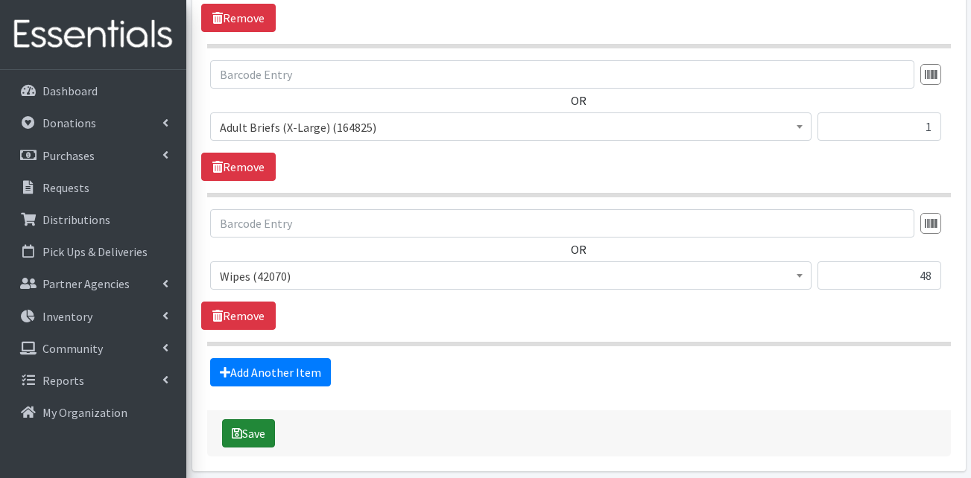
type textarea "(1) young [DEMOGRAPHIC_DATA] needed adult diapers for school and home (Special …"
click at [254, 420] on button "Save" at bounding box center [248, 434] width 53 height 28
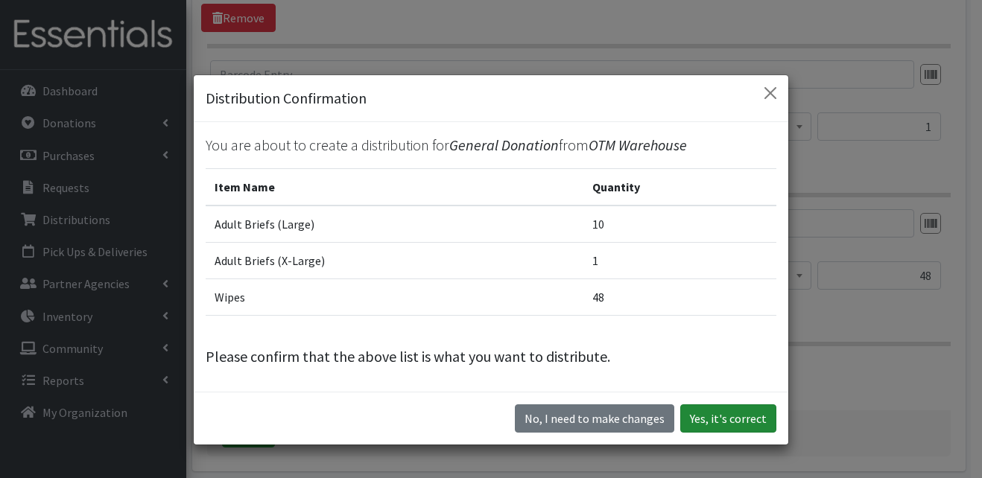
click at [718, 416] on button "Yes, it's correct" at bounding box center [728, 419] width 96 height 28
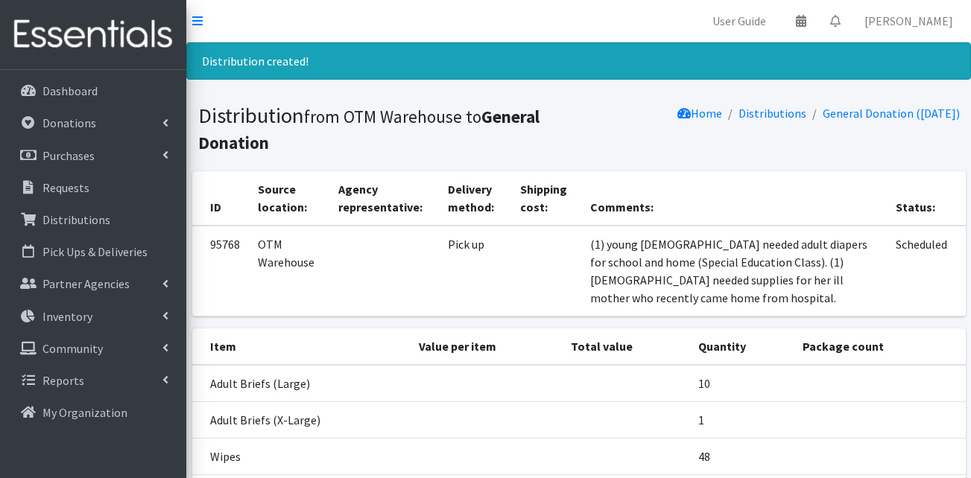
scroll to position [148, 0]
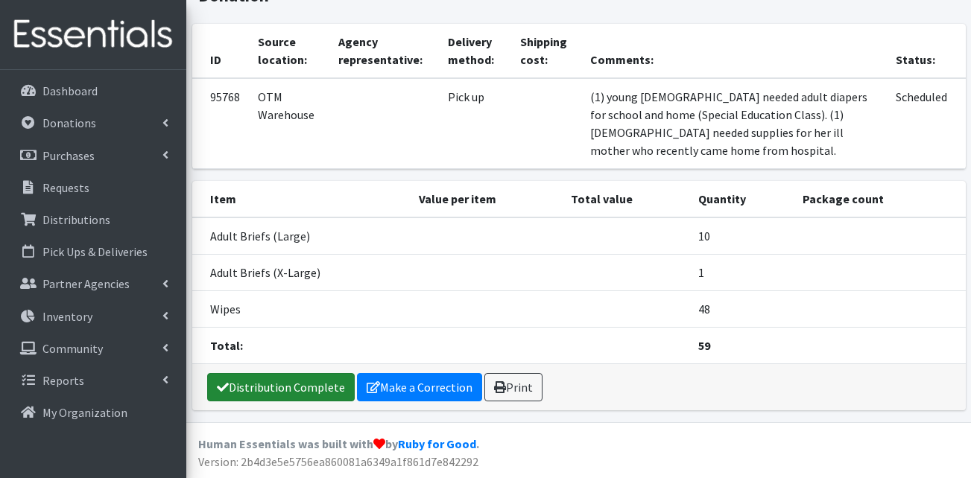
click at [277, 378] on link "Distribution Complete" at bounding box center [281, 387] width 148 height 28
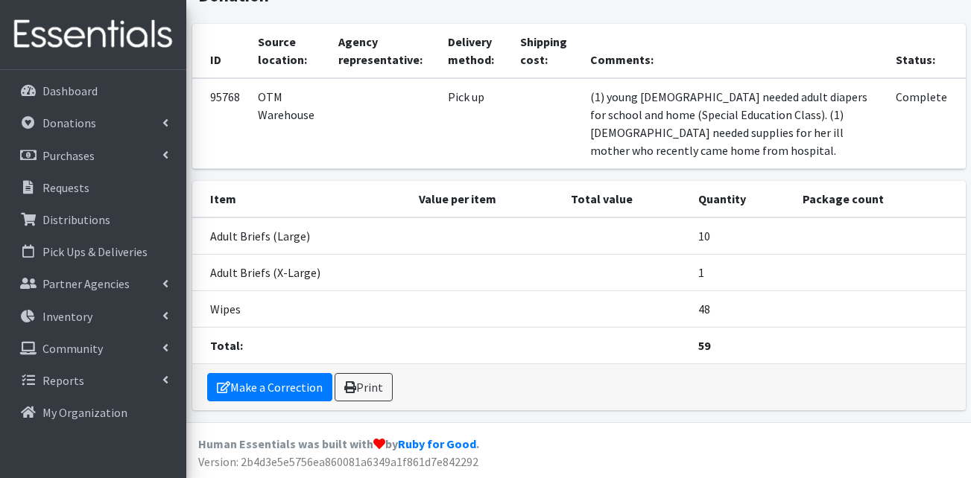
scroll to position [0, 0]
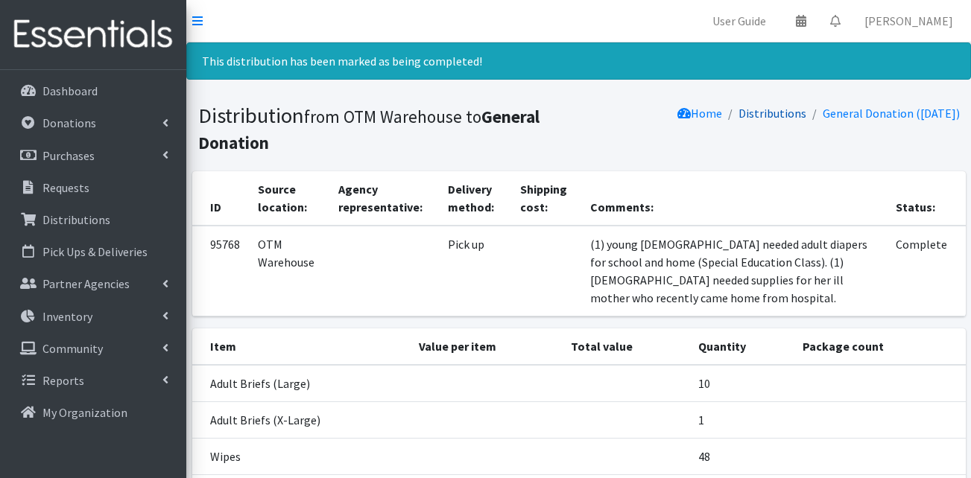
click at [744, 111] on link "Distributions" at bounding box center [773, 113] width 68 height 15
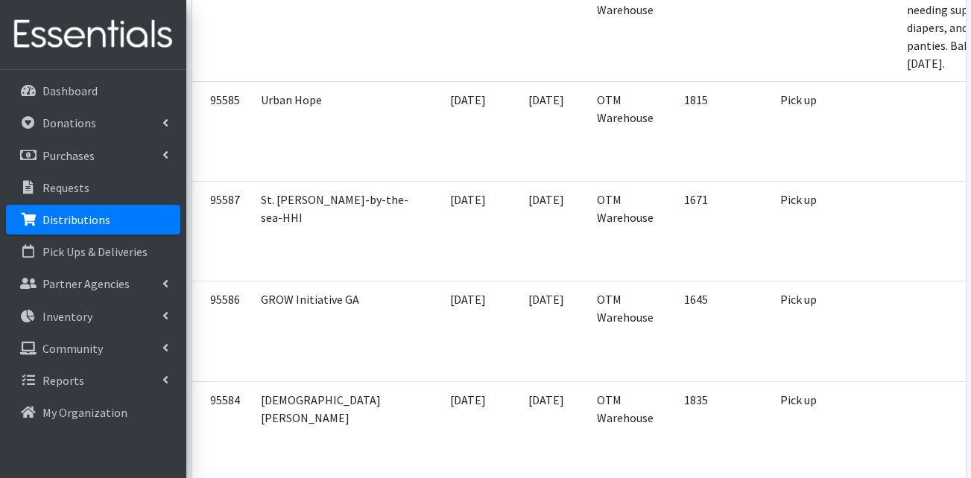
scroll to position [730, 0]
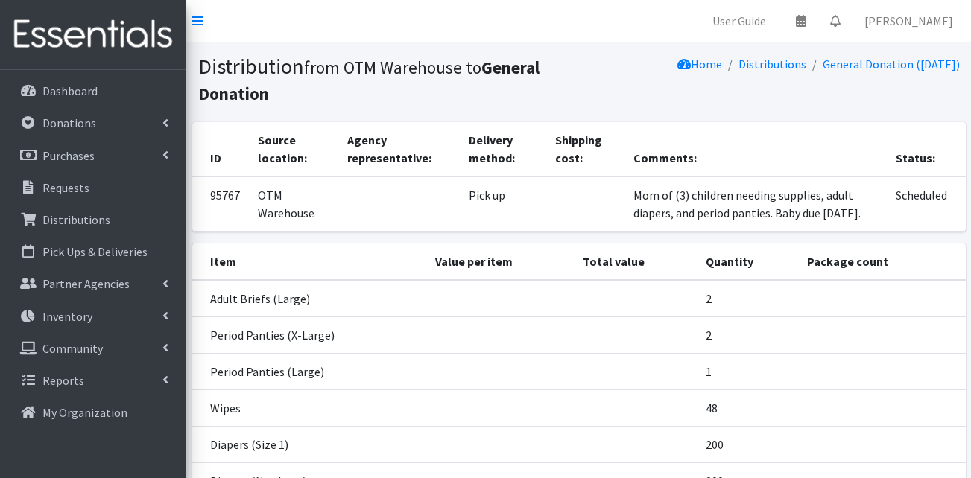
scroll to position [227, 0]
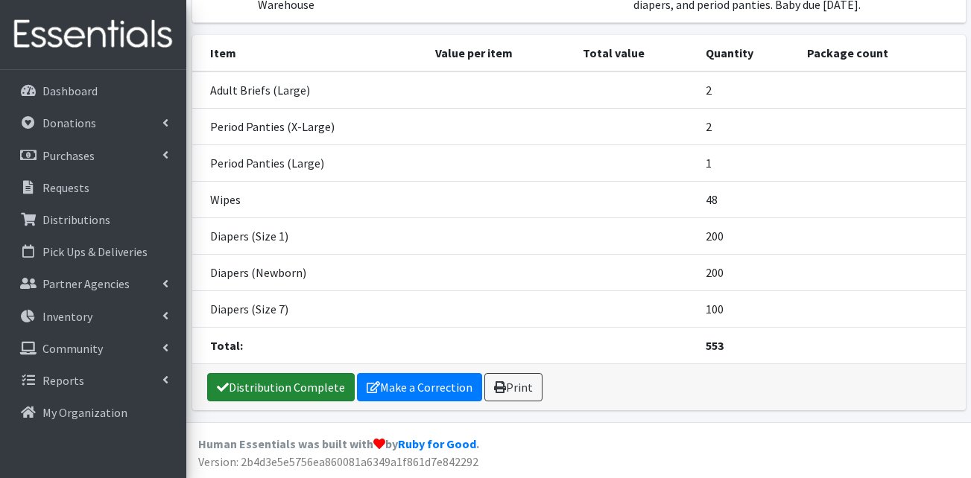
click at [254, 388] on link "Distribution Complete" at bounding box center [281, 387] width 148 height 28
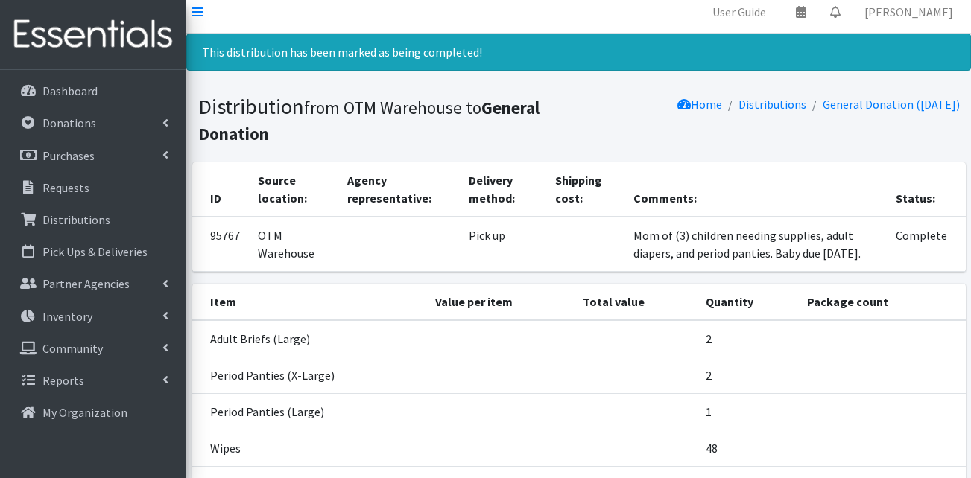
scroll to position [0, 0]
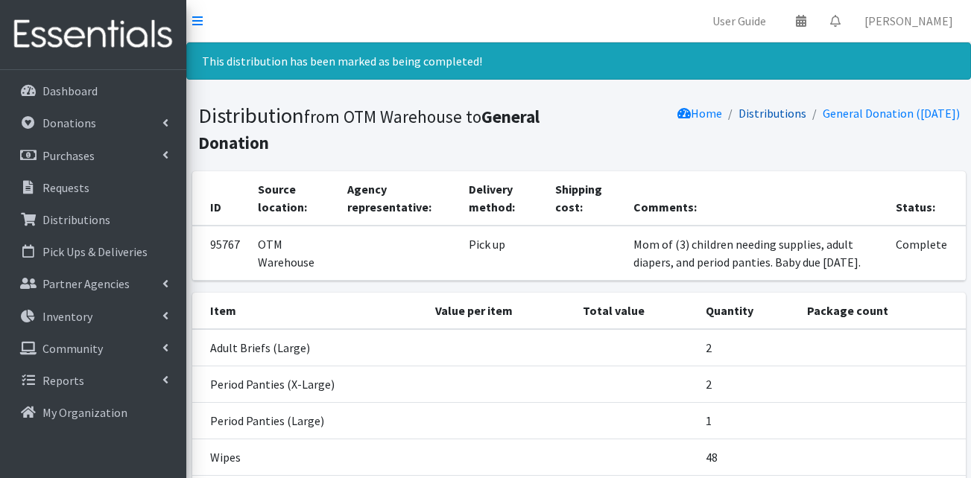
click at [755, 117] on link "Distributions" at bounding box center [773, 113] width 68 height 15
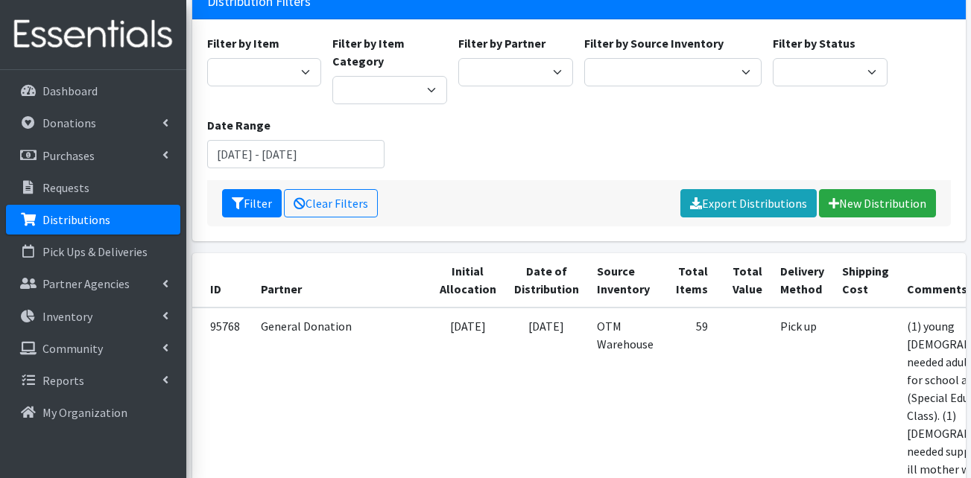
scroll to position [120, 0]
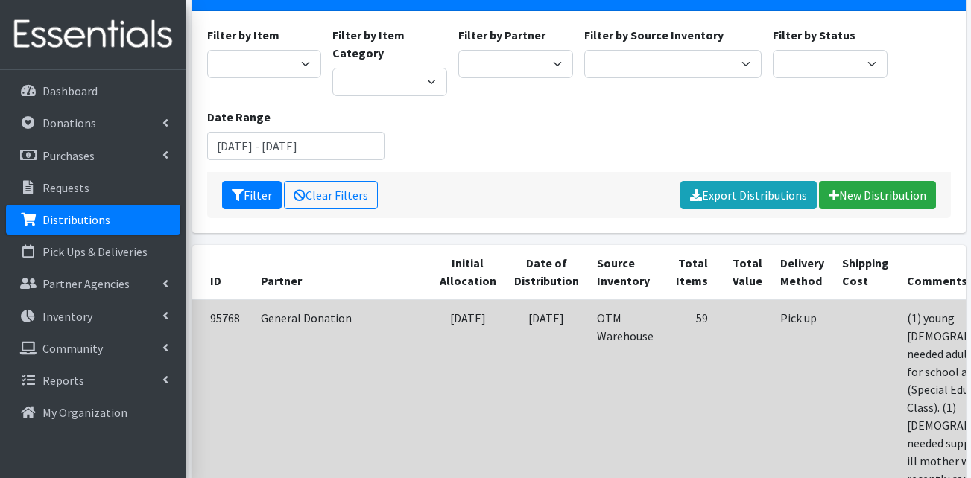
click at [259, 395] on td "General Donation" at bounding box center [341, 408] width 179 height 216
